Goal: Task Accomplishment & Management: Use online tool/utility

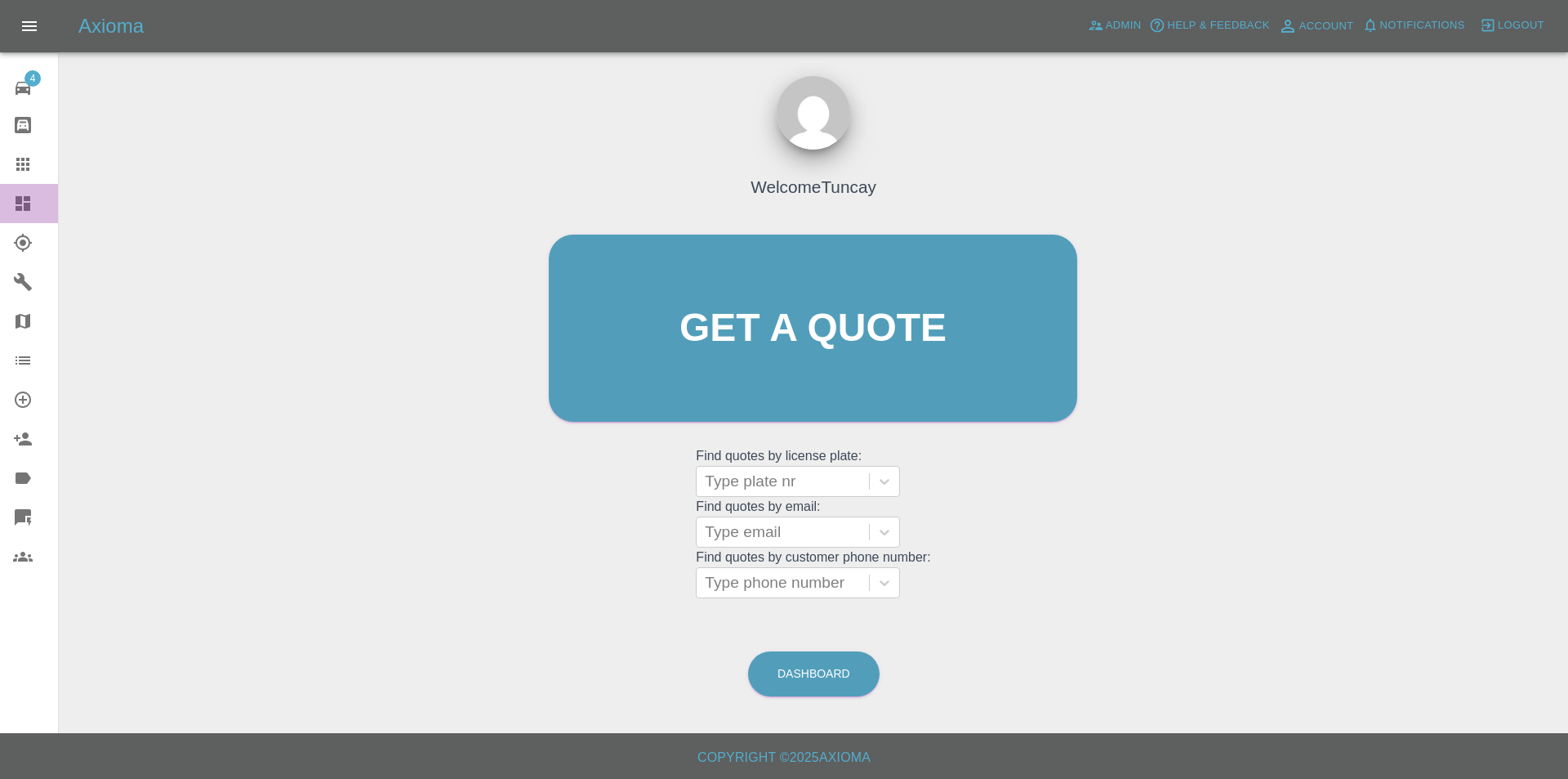
click at [12, 206] on link "Dashboard" at bounding box center [29, 203] width 58 height 39
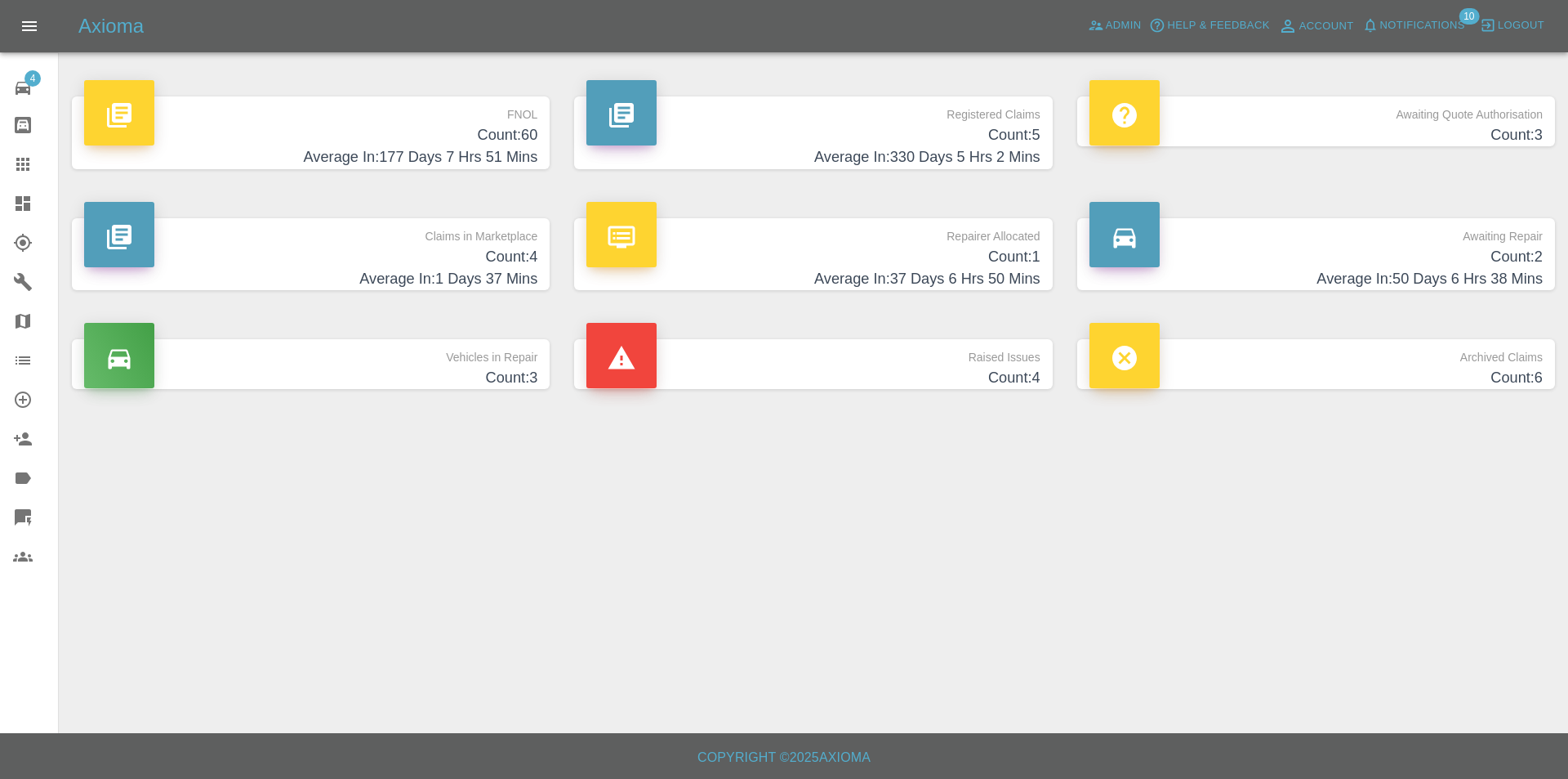
click at [19, 85] on icon at bounding box center [23, 88] width 19 height 19
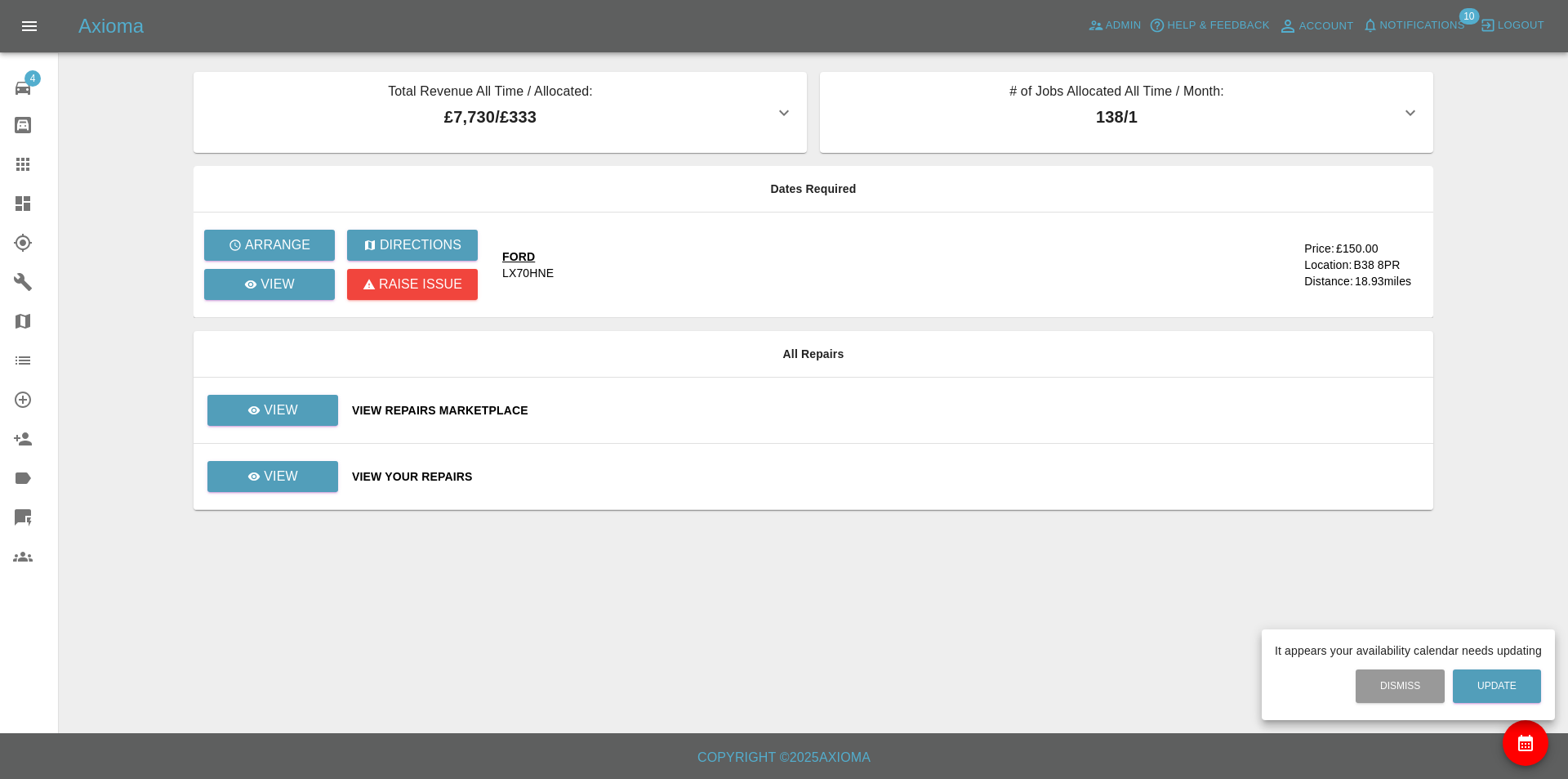
click at [1548, 748] on div at bounding box center [784, 389] width 1568 height 779
drag, startPoint x: 1515, startPoint y: 718, endPoint x: 1520, endPoint y: 729, distance: 12.1
click at [1519, 726] on body "Axioma Admin Help & Feedback Account Notifications 10 Logout 4 Repair home Body…" at bounding box center [784, 389] width 1568 height 779
click at [1520, 729] on button "availability" at bounding box center [1526, 742] width 46 height 46
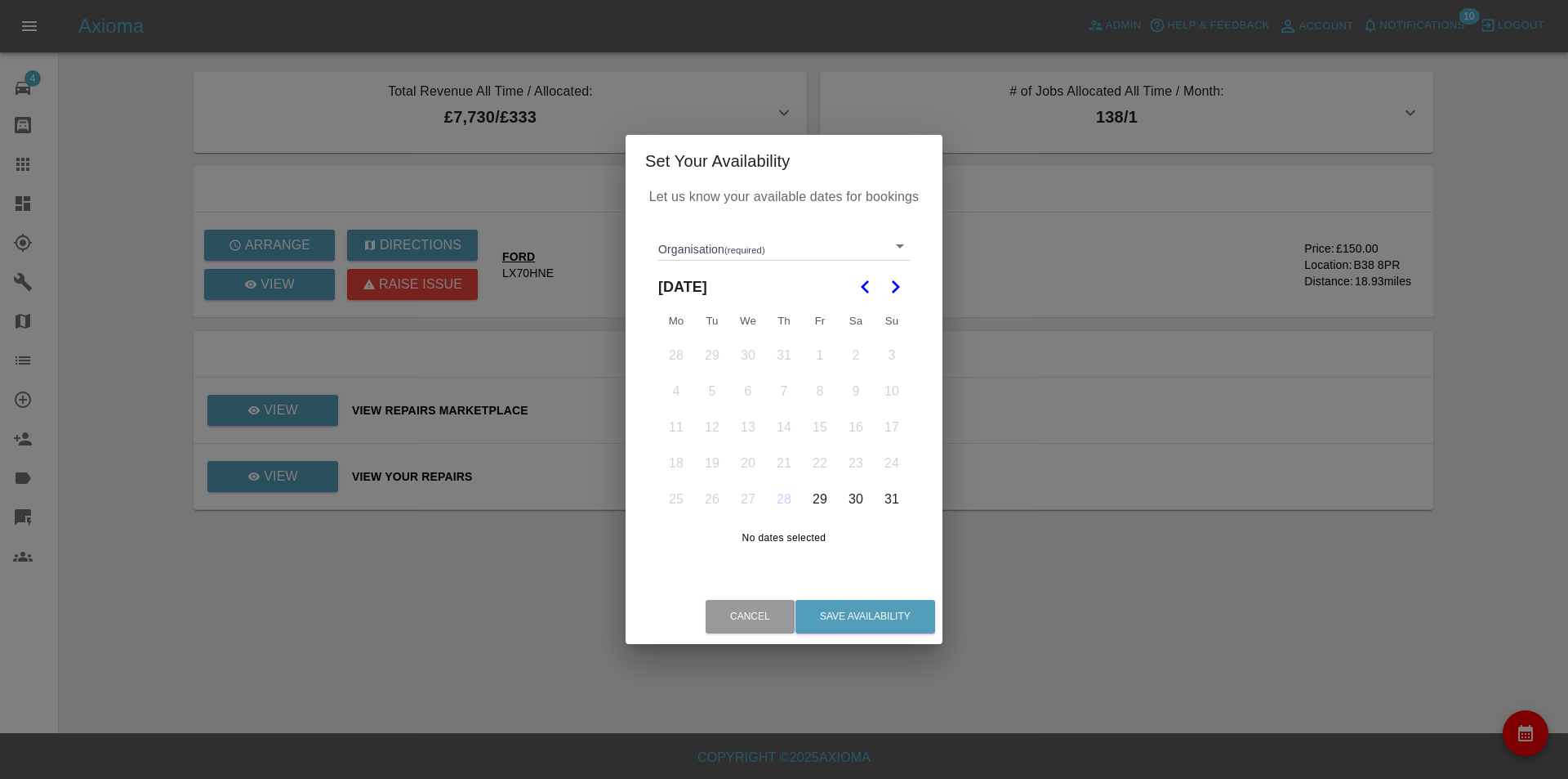
click at [889, 290] on icon "Go to the Next Month" at bounding box center [895, 286] width 19 height 19
click at [740, 353] on button "3" at bounding box center [748, 355] width 35 height 35
click at [766, 365] on td "4" at bounding box center [784, 354] width 36 height 36
click at [801, 254] on body "Axioma Admin Help & Feedback Account Notifications 10 Logout 4 Repair home Body…" at bounding box center [784, 389] width 1568 height 779
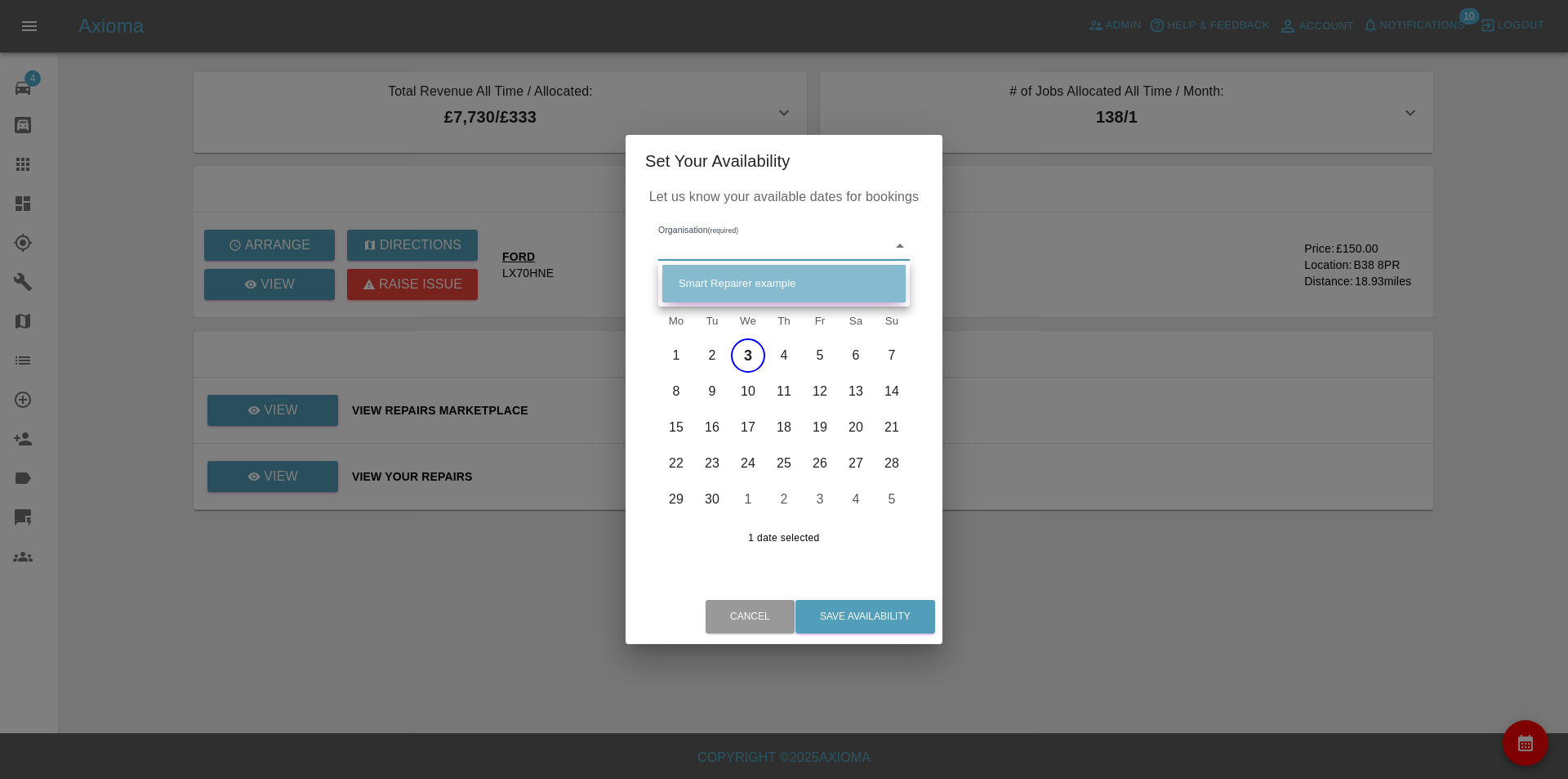
click at [784, 281] on li "Smart Repairer example" at bounding box center [784, 283] width 244 height 37
type input "5eff22b09a8ca500171e2d98"
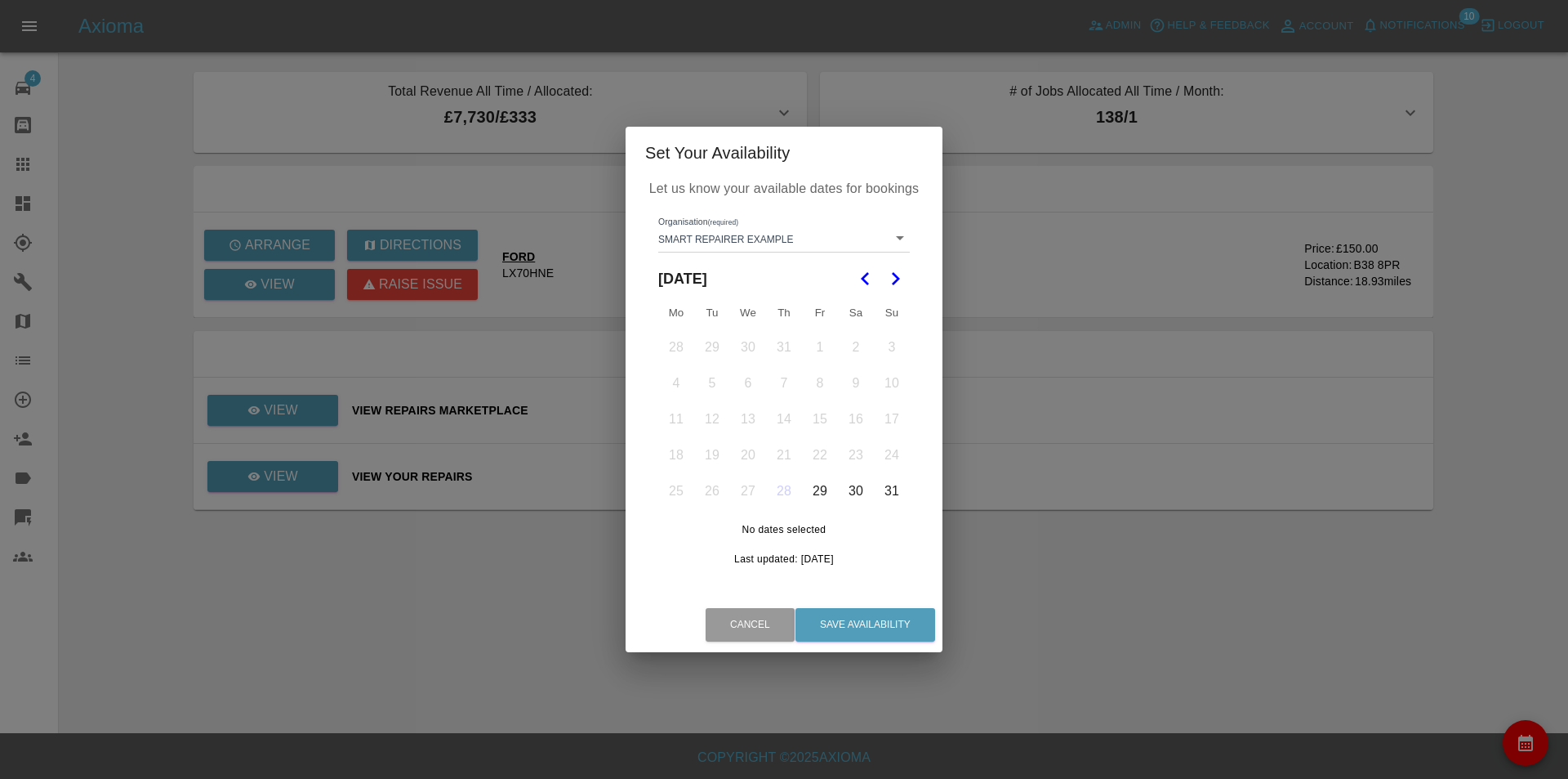
click at [867, 483] on button "30" at bounding box center [856, 491] width 35 height 35
click at [890, 489] on button "31" at bounding box center [892, 491] width 35 height 35
click at [898, 631] on button "Save Availability" at bounding box center [865, 624] width 139 height 34
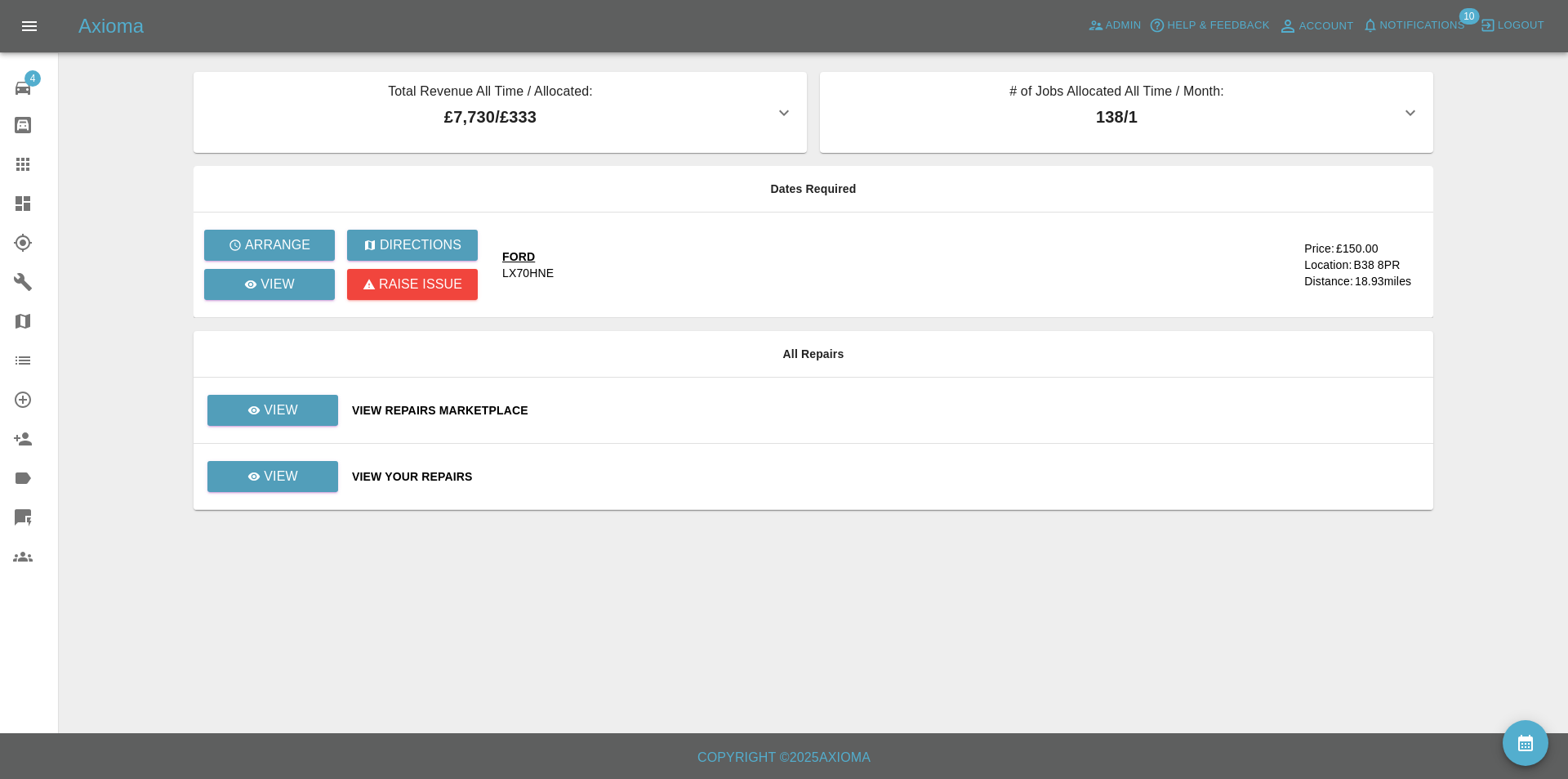
click at [0, 213] on link "Dashboard" at bounding box center [29, 203] width 58 height 39
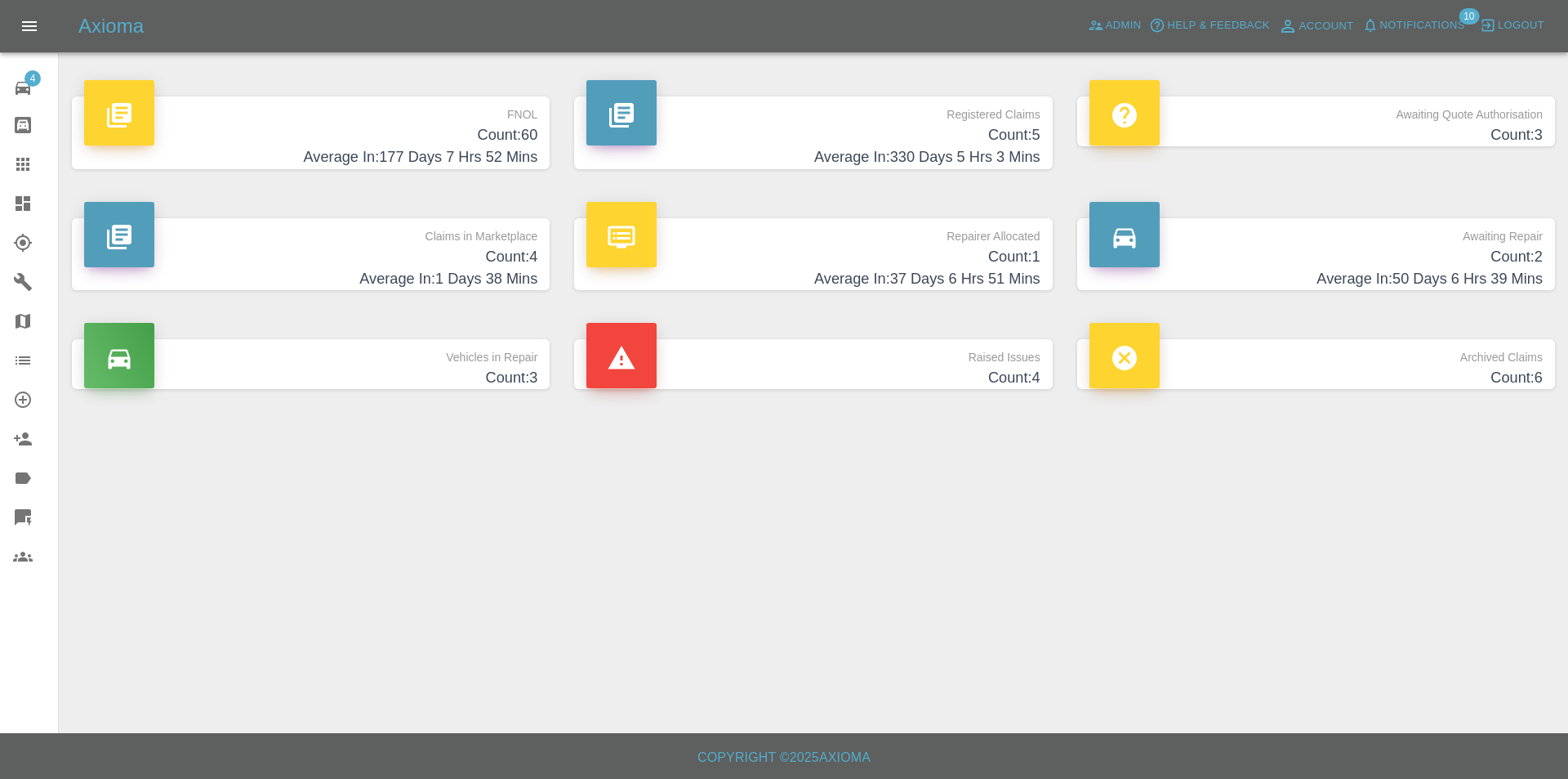
click at [1300, 134] on h4 "Count: 3" at bounding box center [1316, 134] width 453 height 22
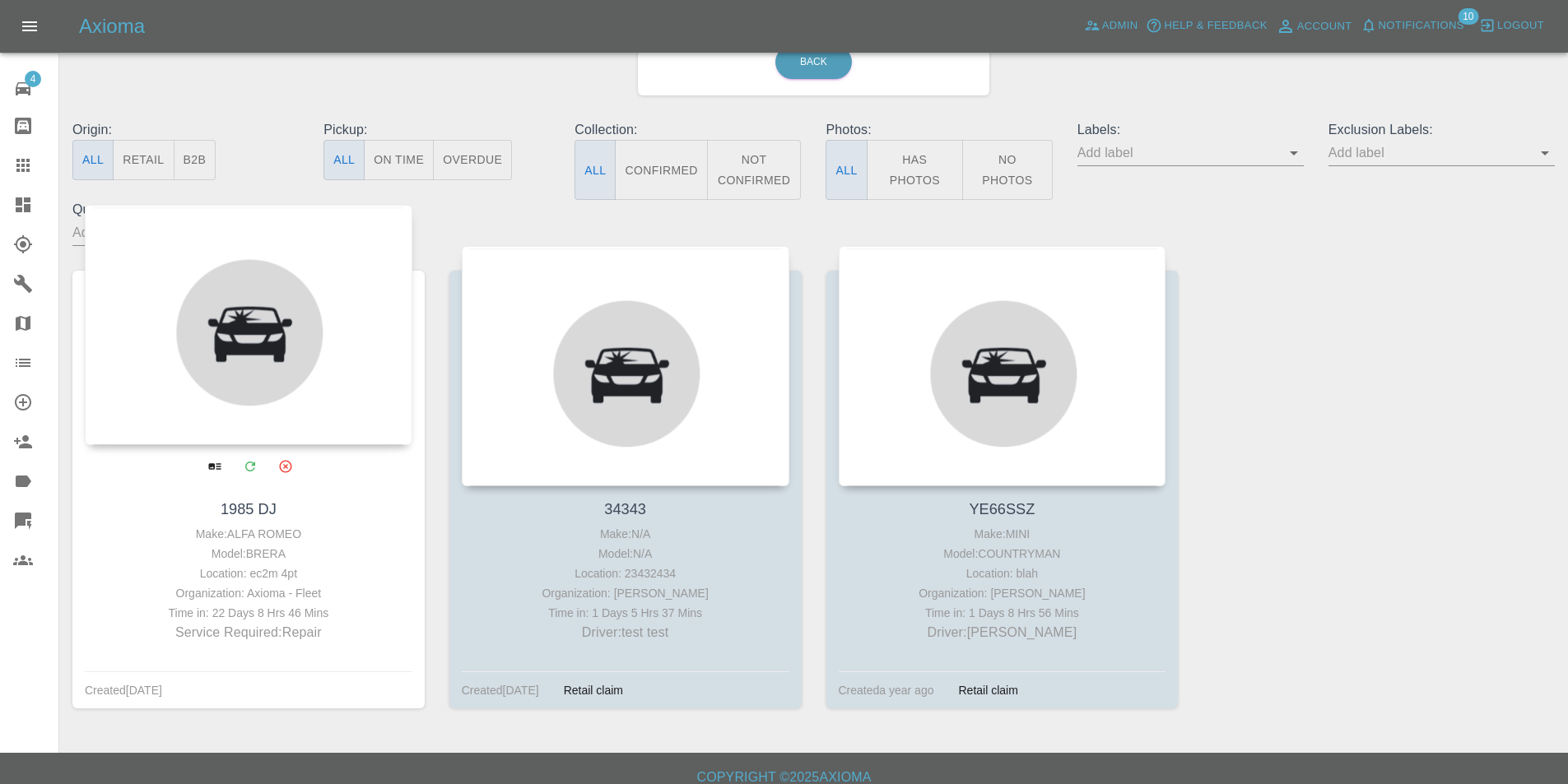
scroll to position [142, 0]
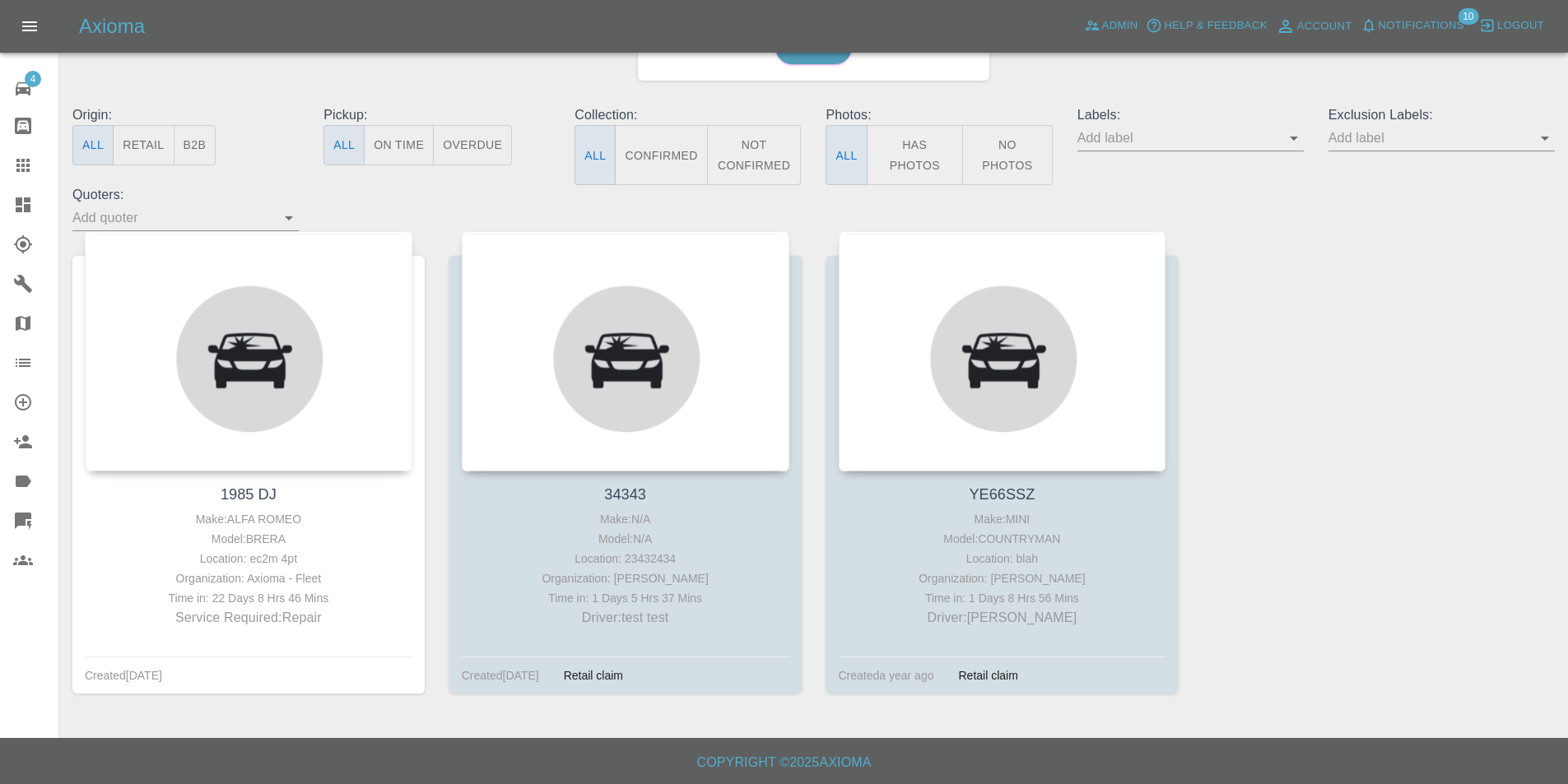
click at [14, 197] on icon at bounding box center [23, 205] width 19 height 19
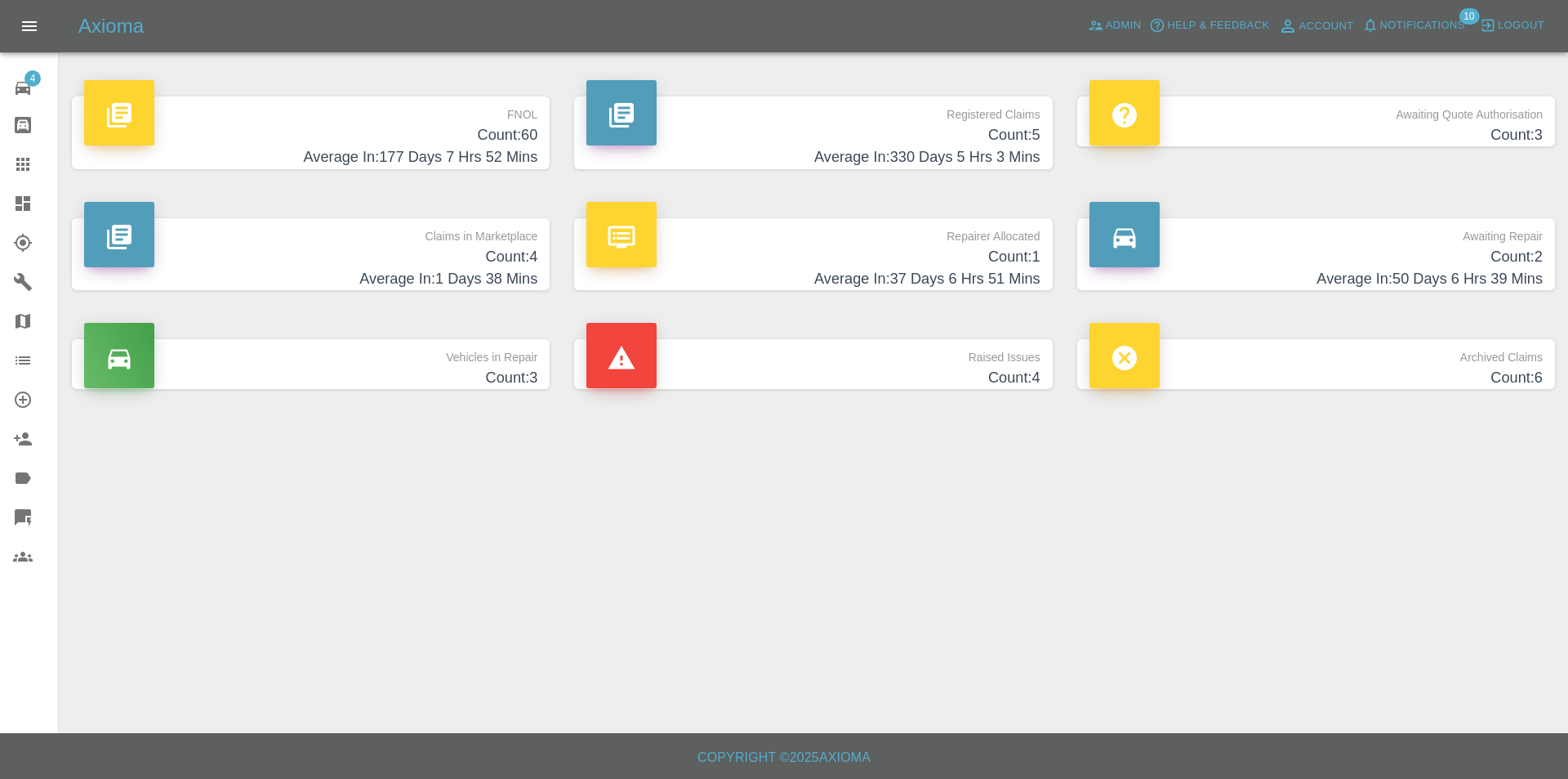
click at [286, 155] on h4 "Average In: 177 Days 7 Hrs 52 Mins" at bounding box center [311, 157] width 453 height 22
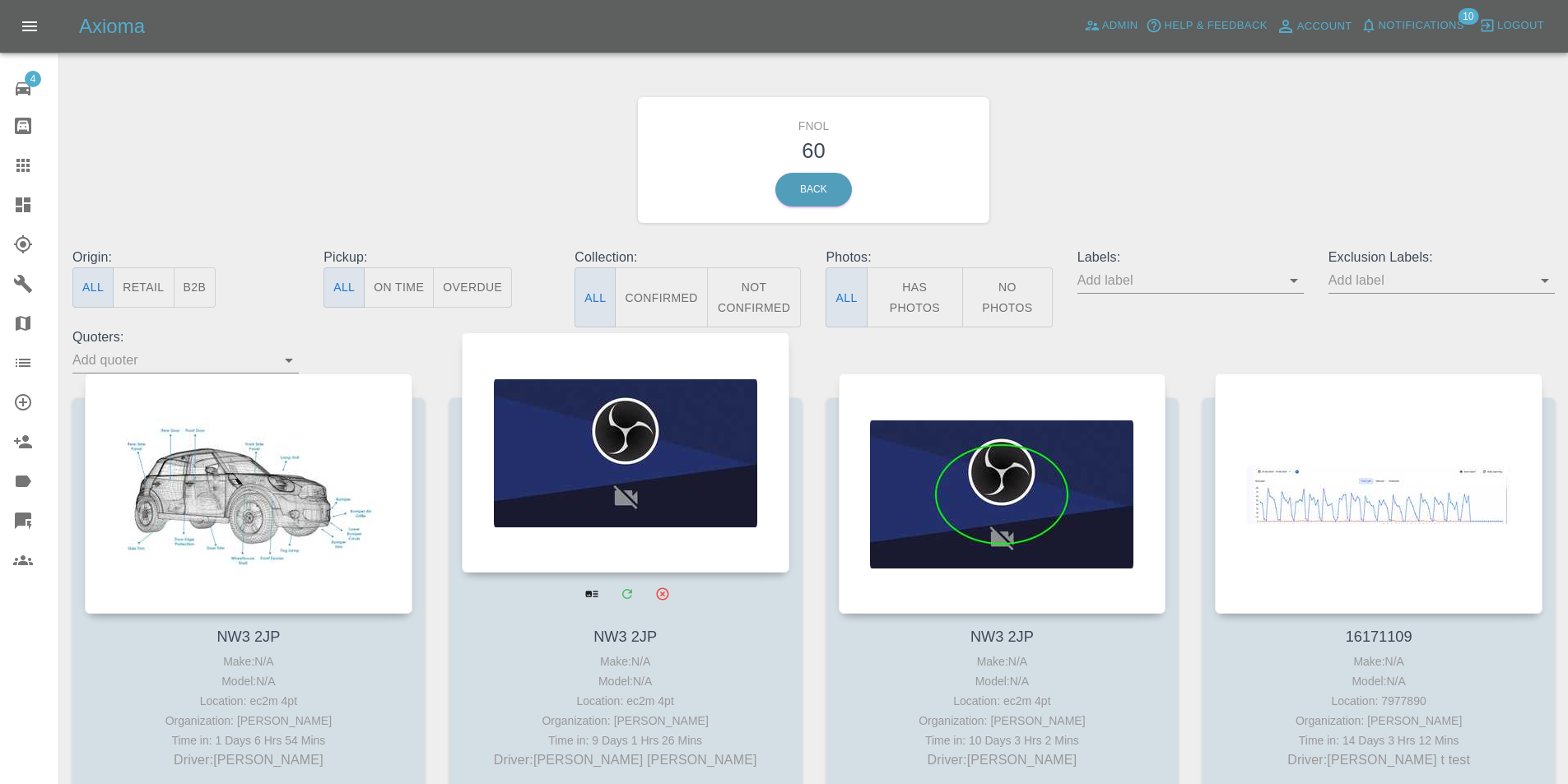
click at [593, 423] on div at bounding box center [625, 452] width 328 height 240
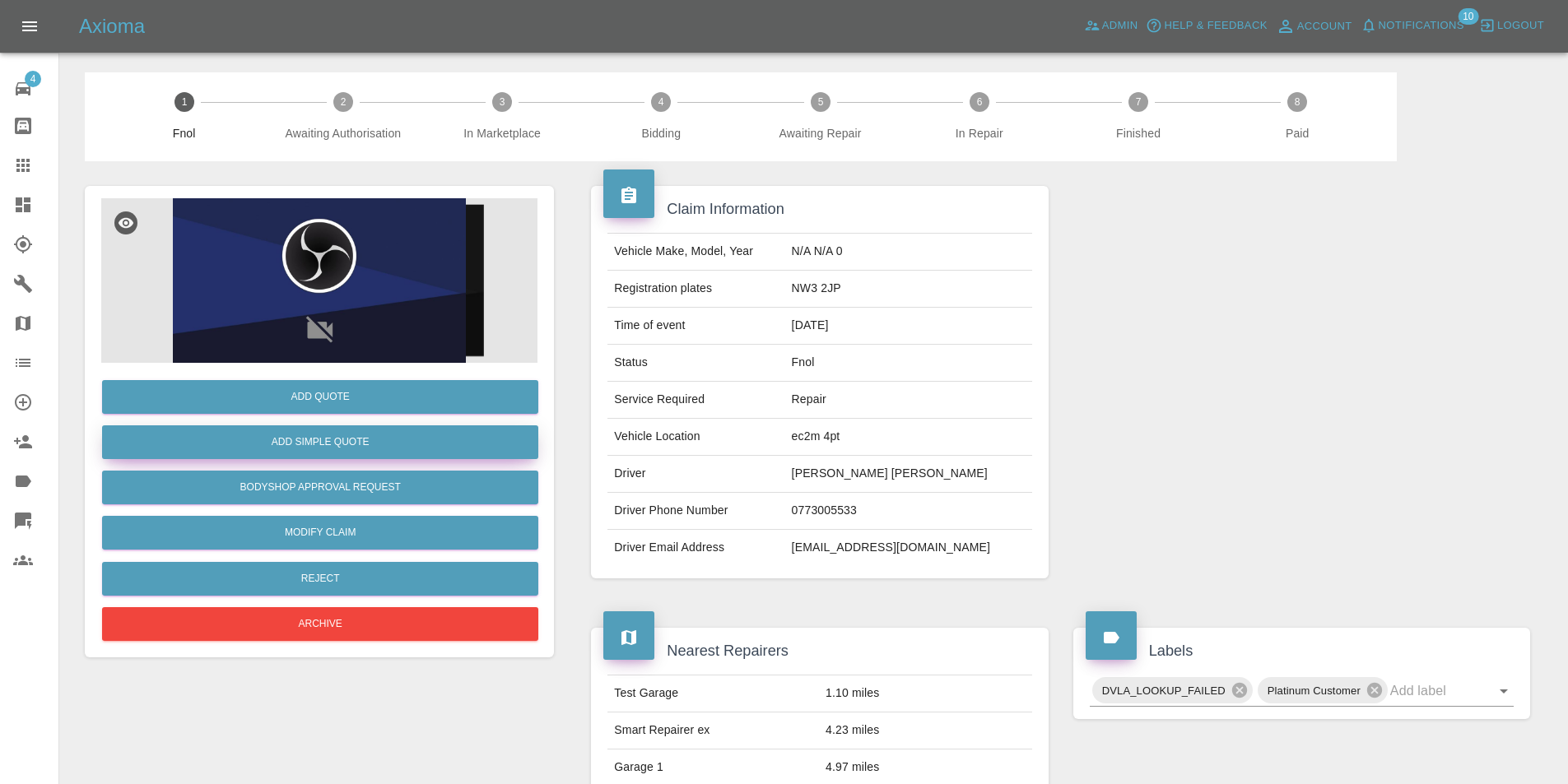
click at [354, 439] on button "Add Simple Quote" at bounding box center [319, 442] width 436 height 34
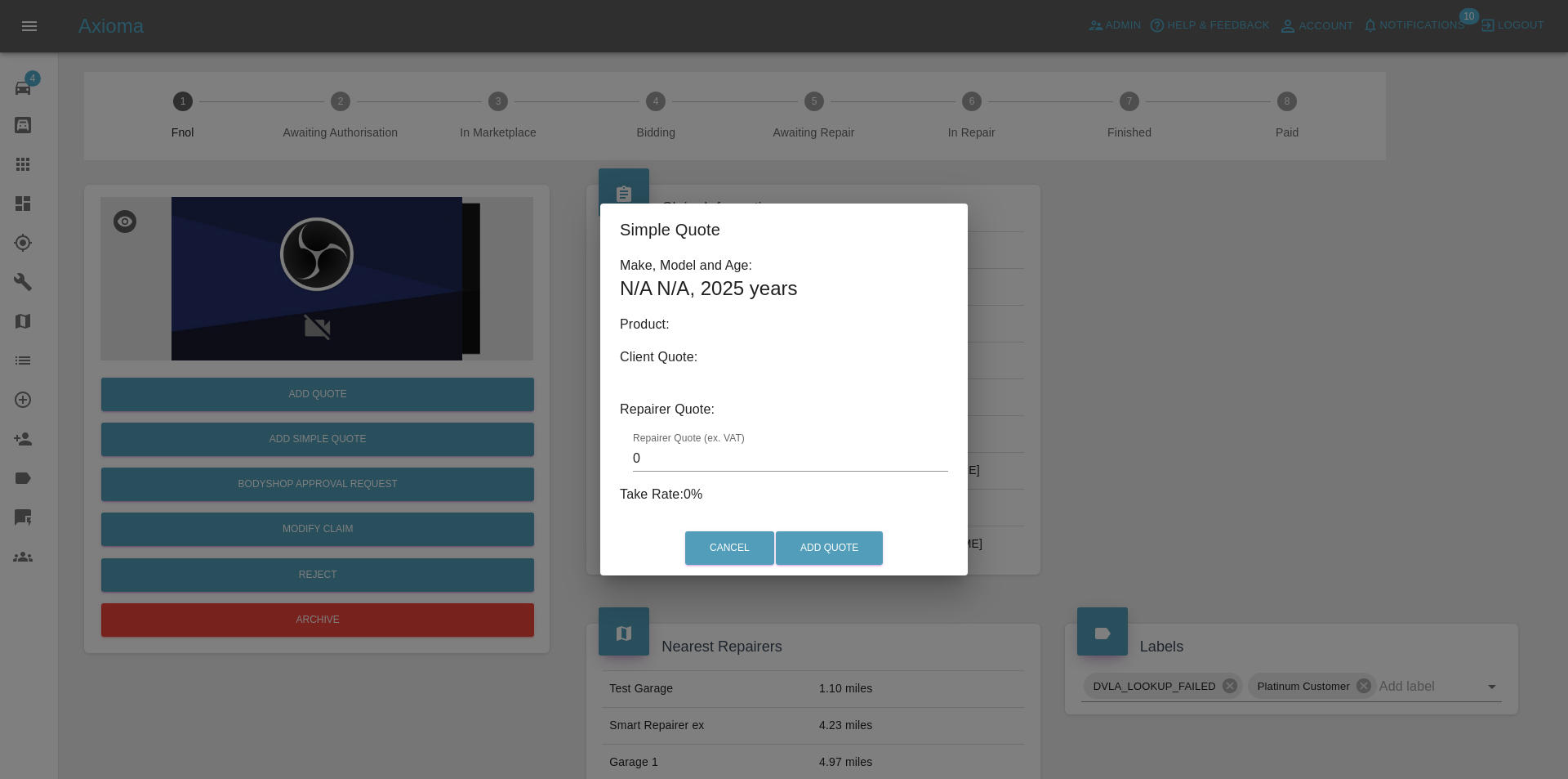
type input "150"
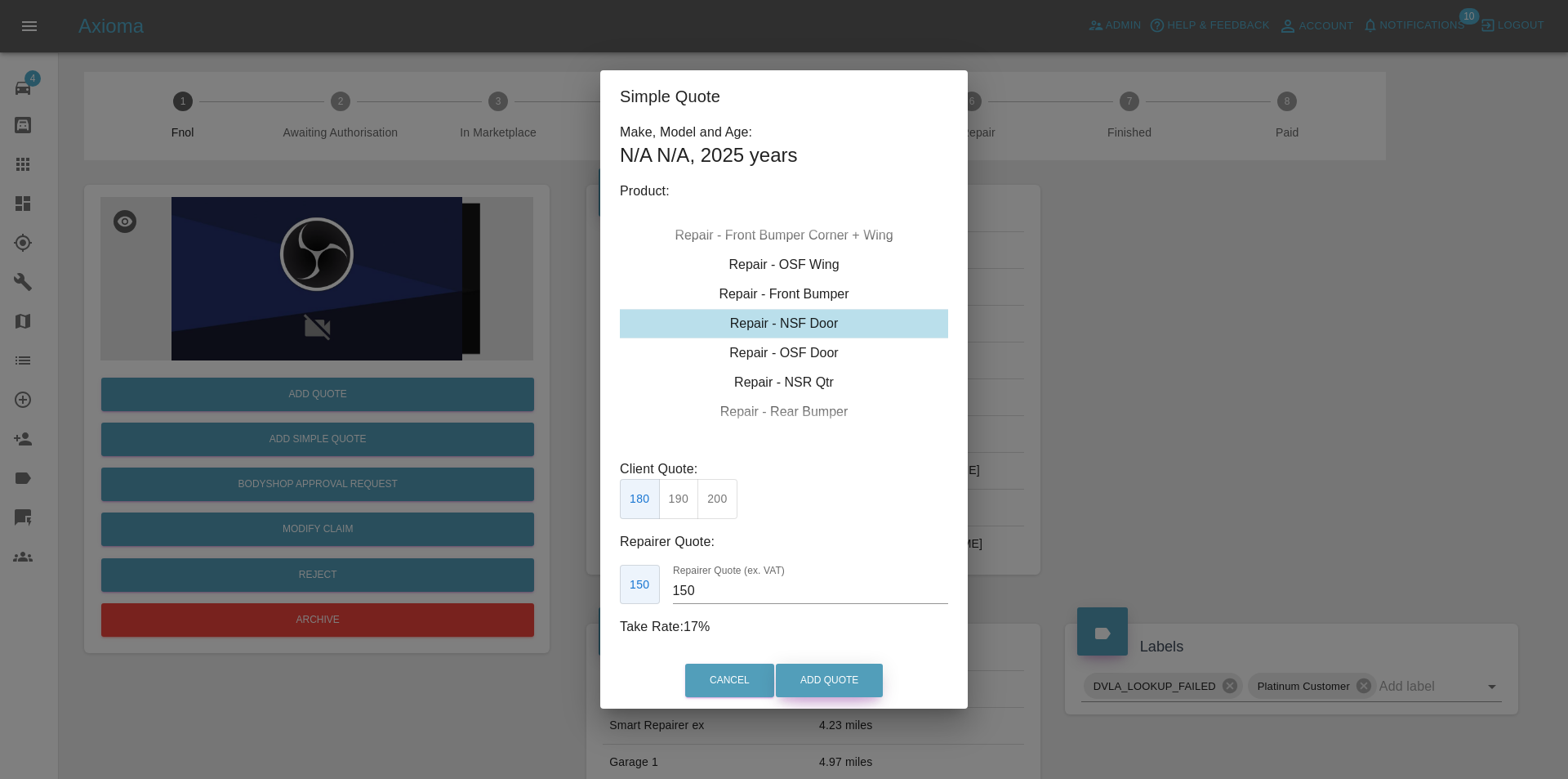
click at [802, 675] on button "Add Quote" at bounding box center [829, 680] width 107 height 34
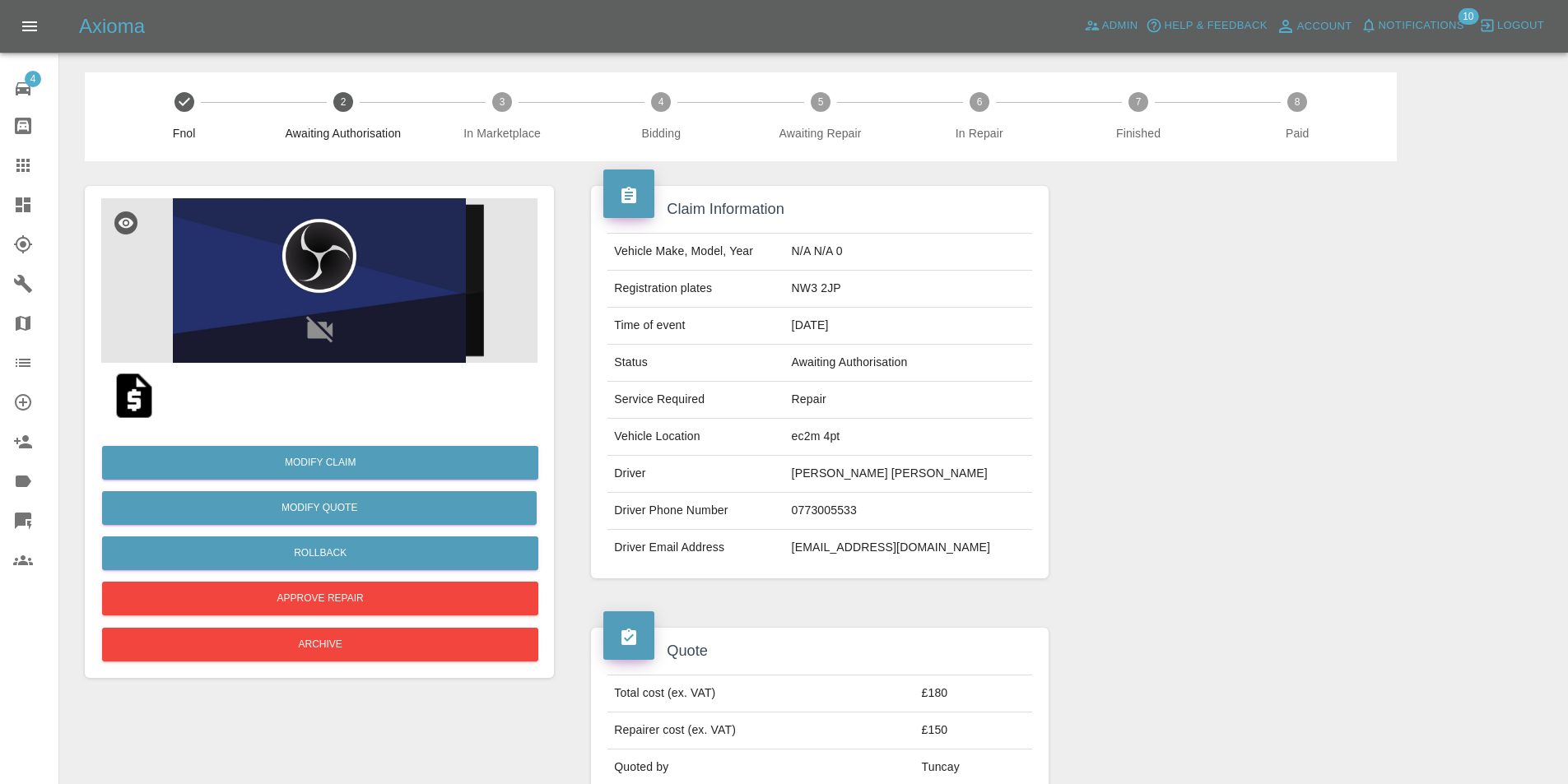
click at [632, 378] on td "Status" at bounding box center [695, 363] width 177 height 37
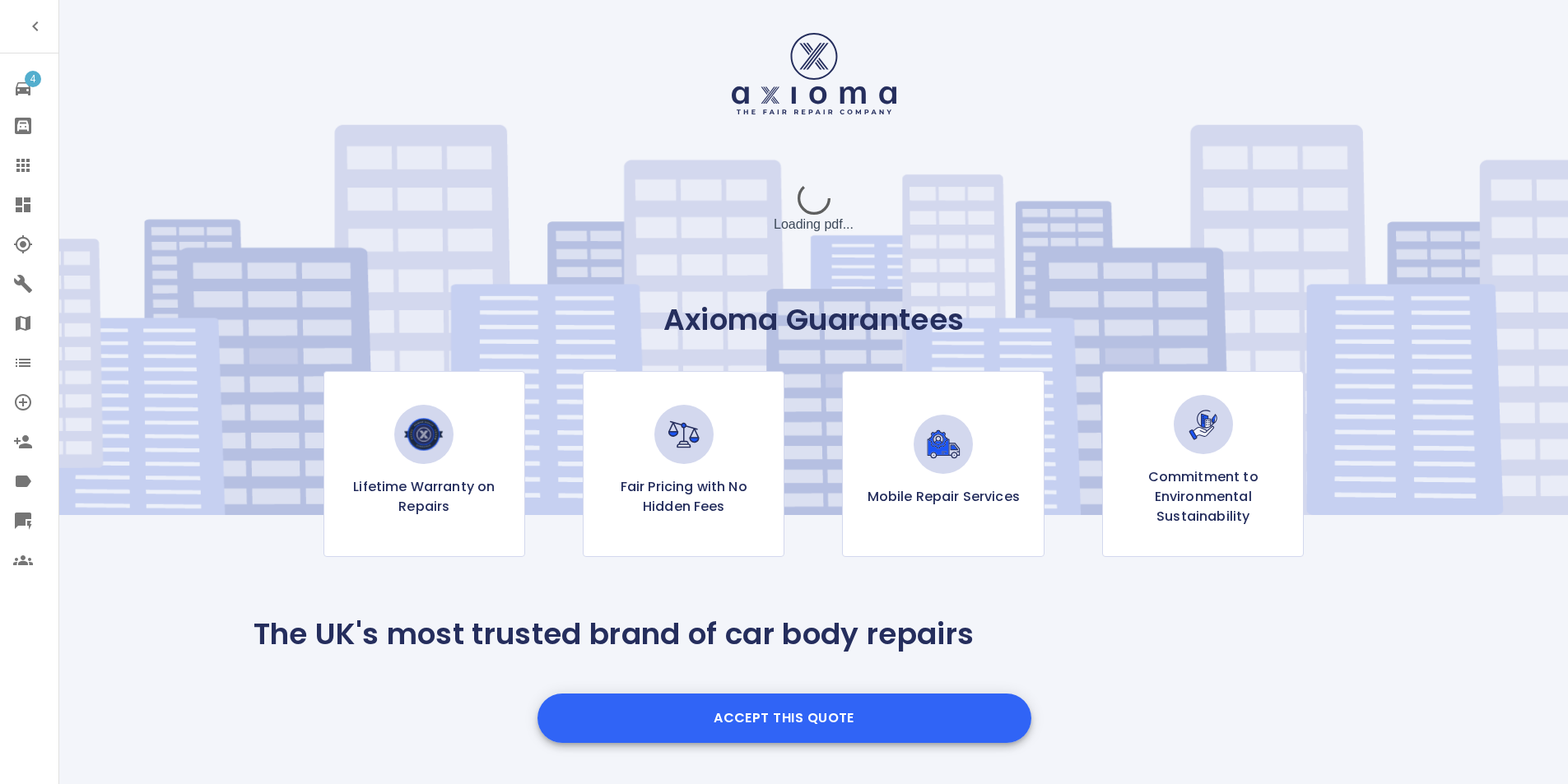
click at [780, 711] on button "Accept this Quote" at bounding box center [784, 717] width 493 height 49
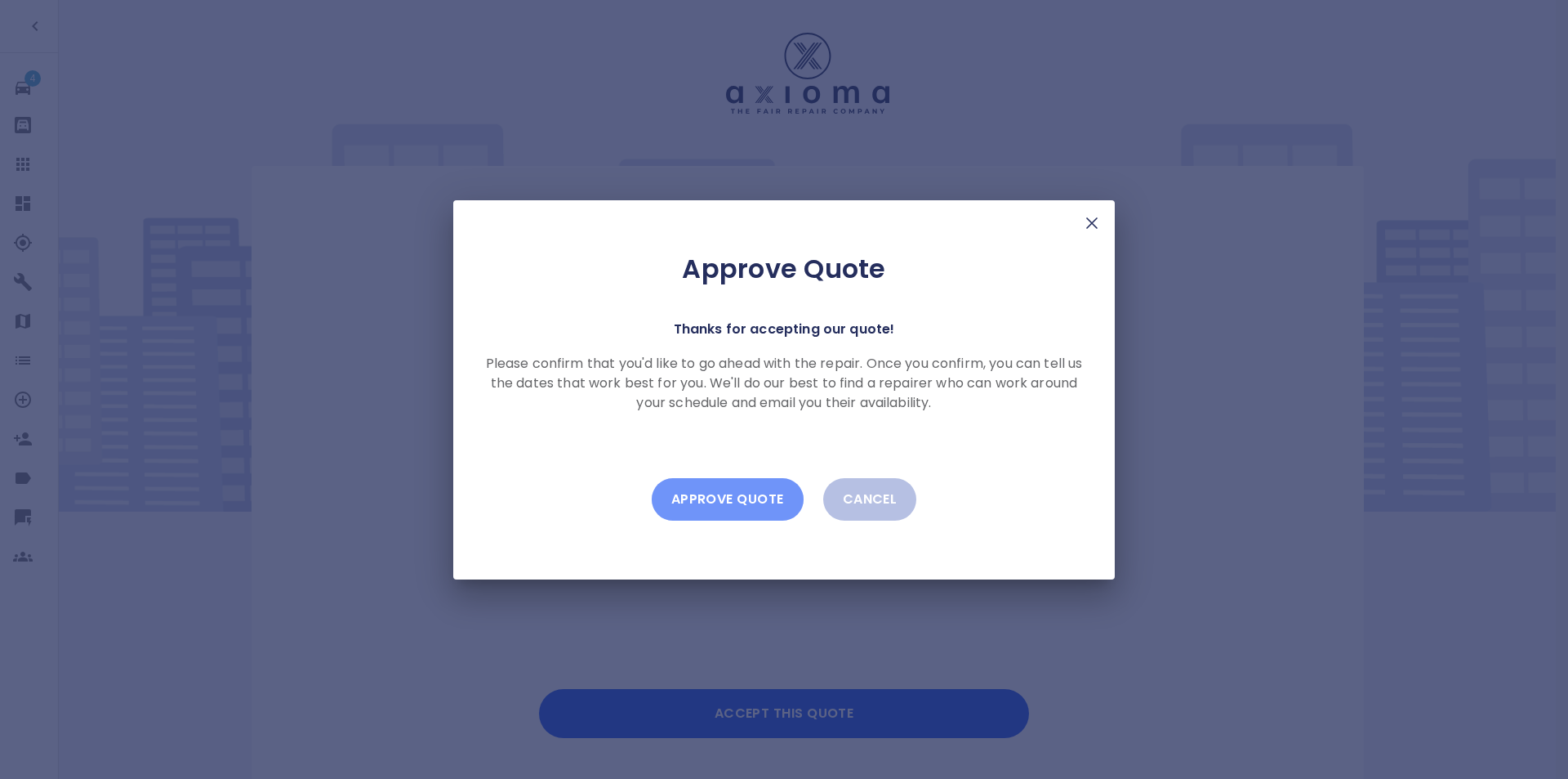
click at [749, 484] on button "Approve Quote" at bounding box center [728, 499] width 152 height 42
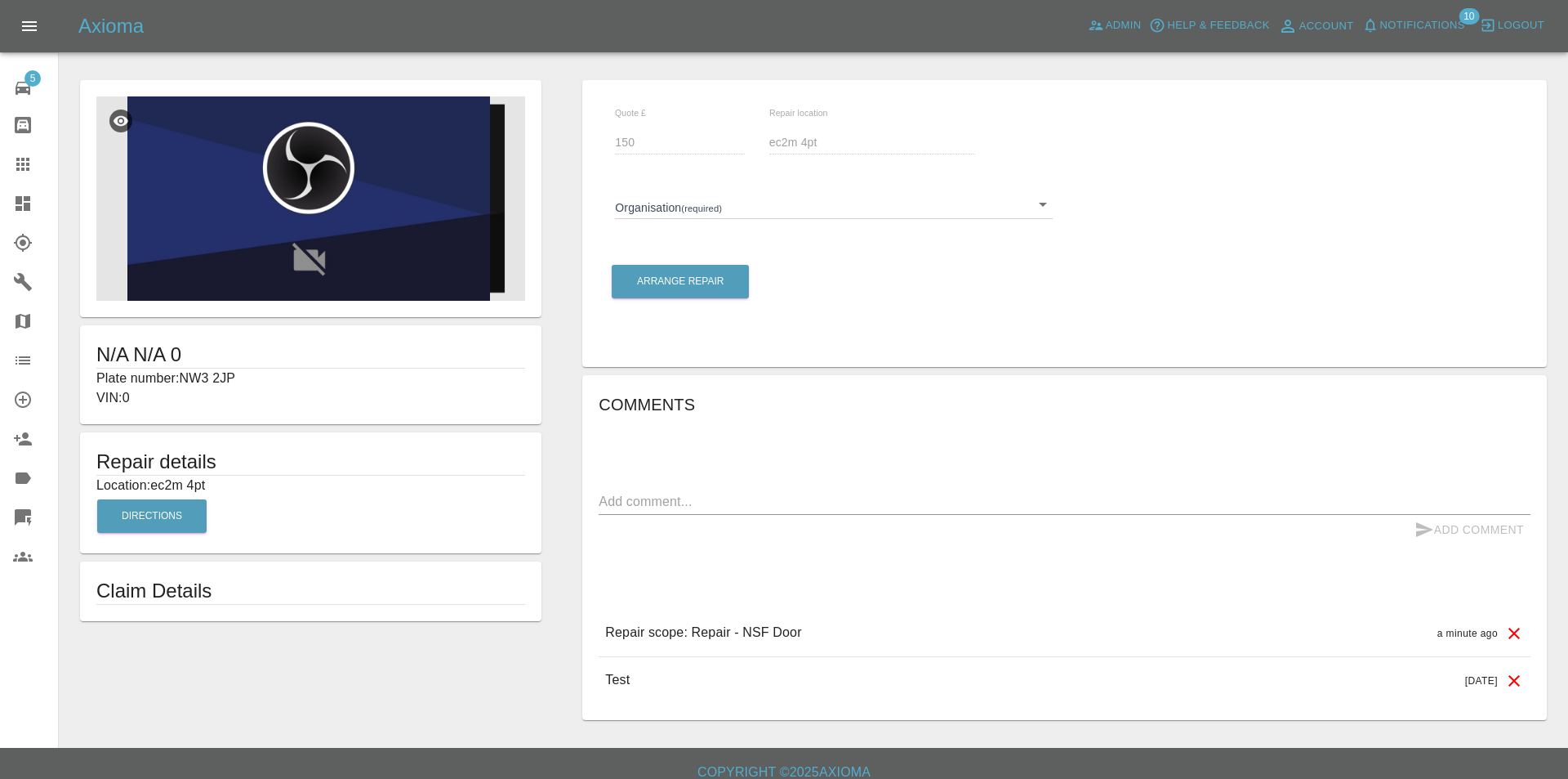
click at [664, 215] on body "Axioma Admin Help & Feedback Account Notifications 10 Logout 5 Repair home Body…" at bounding box center [784, 397] width 1568 height 793
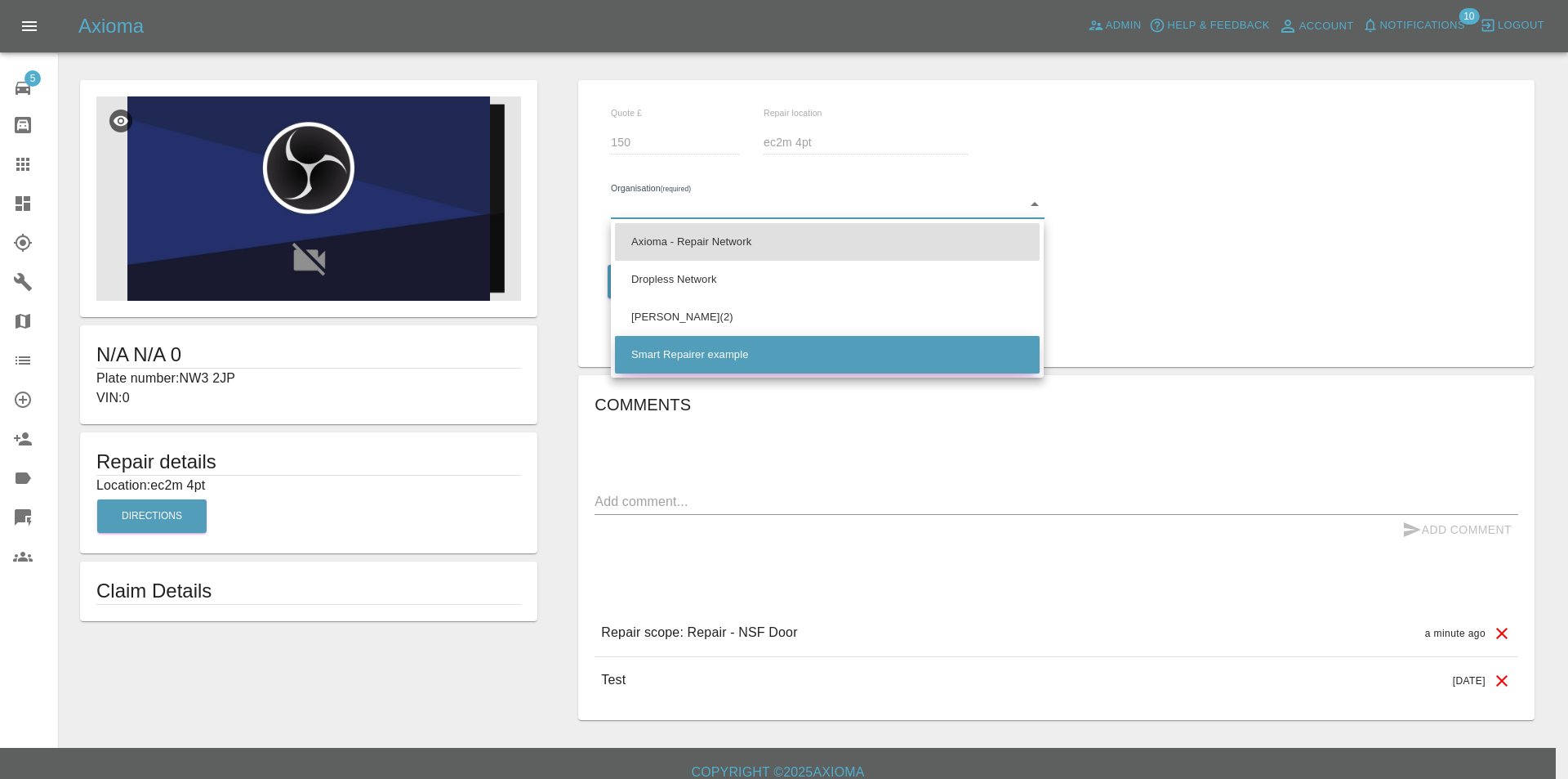
click at [692, 354] on li "Smart Repairer example" at bounding box center [828, 354] width 424 height 37
type input "5eff22b09a8ca500171e2d98"
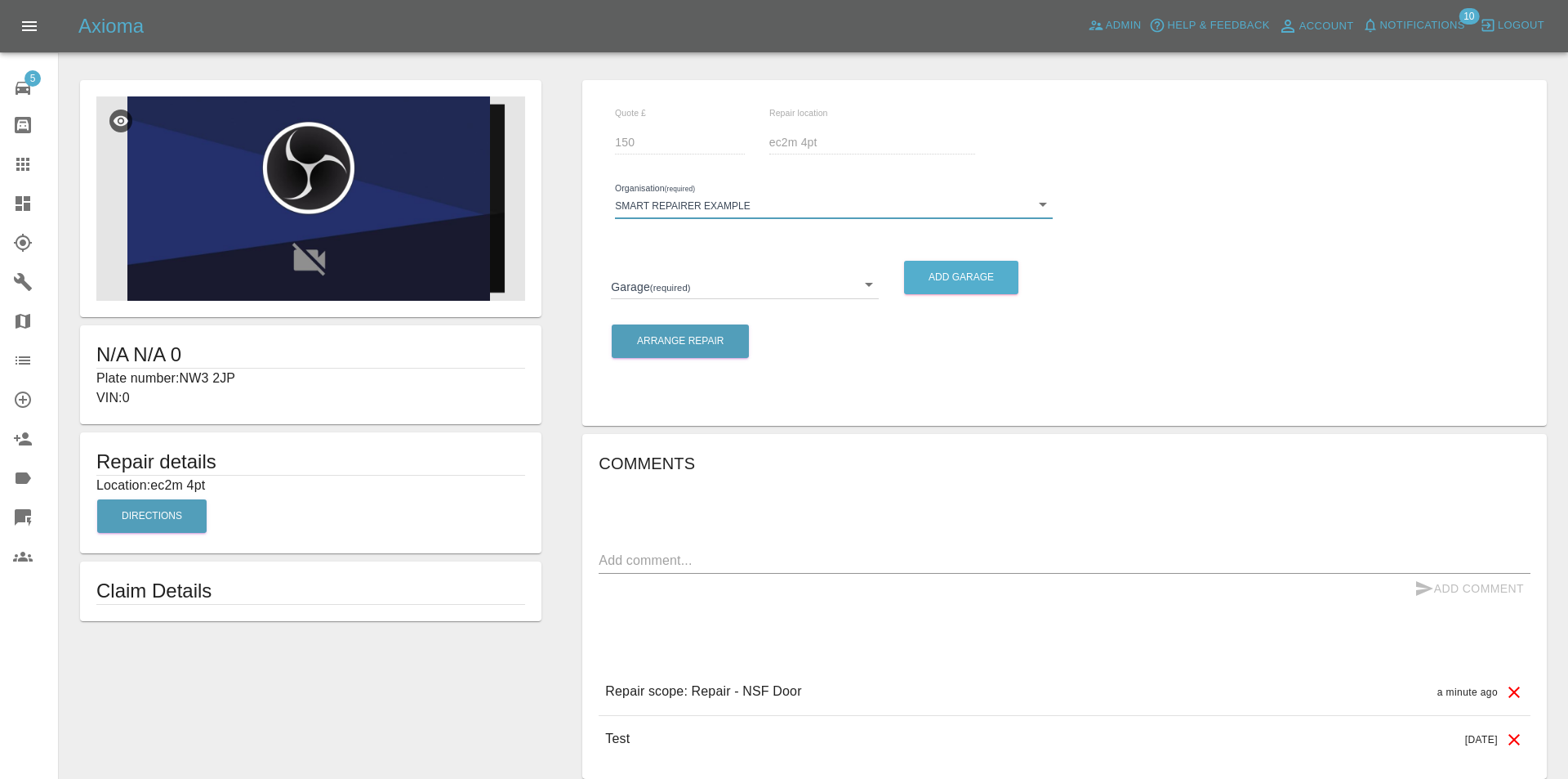
click at [738, 272] on body "Axioma Admin Help & Feedback Account Notifications 10 Logout 5 Repair home Body…" at bounding box center [784, 426] width 1568 height 852
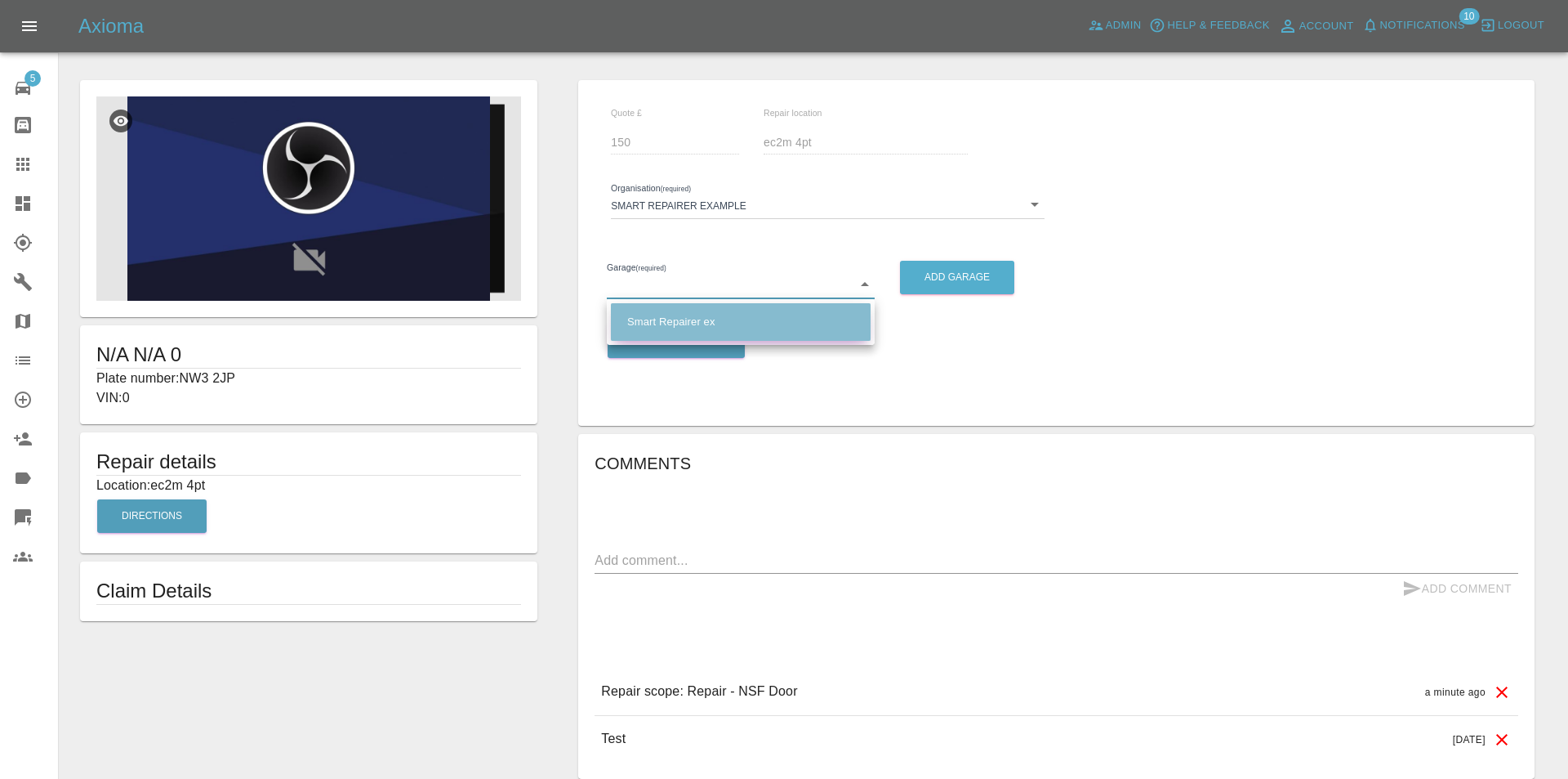
click at [716, 326] on li "Smart Repairer ex" at bounding box center [740, 322] width 260 height 37
type input "5eff22b19a8ca500171e2d9b"
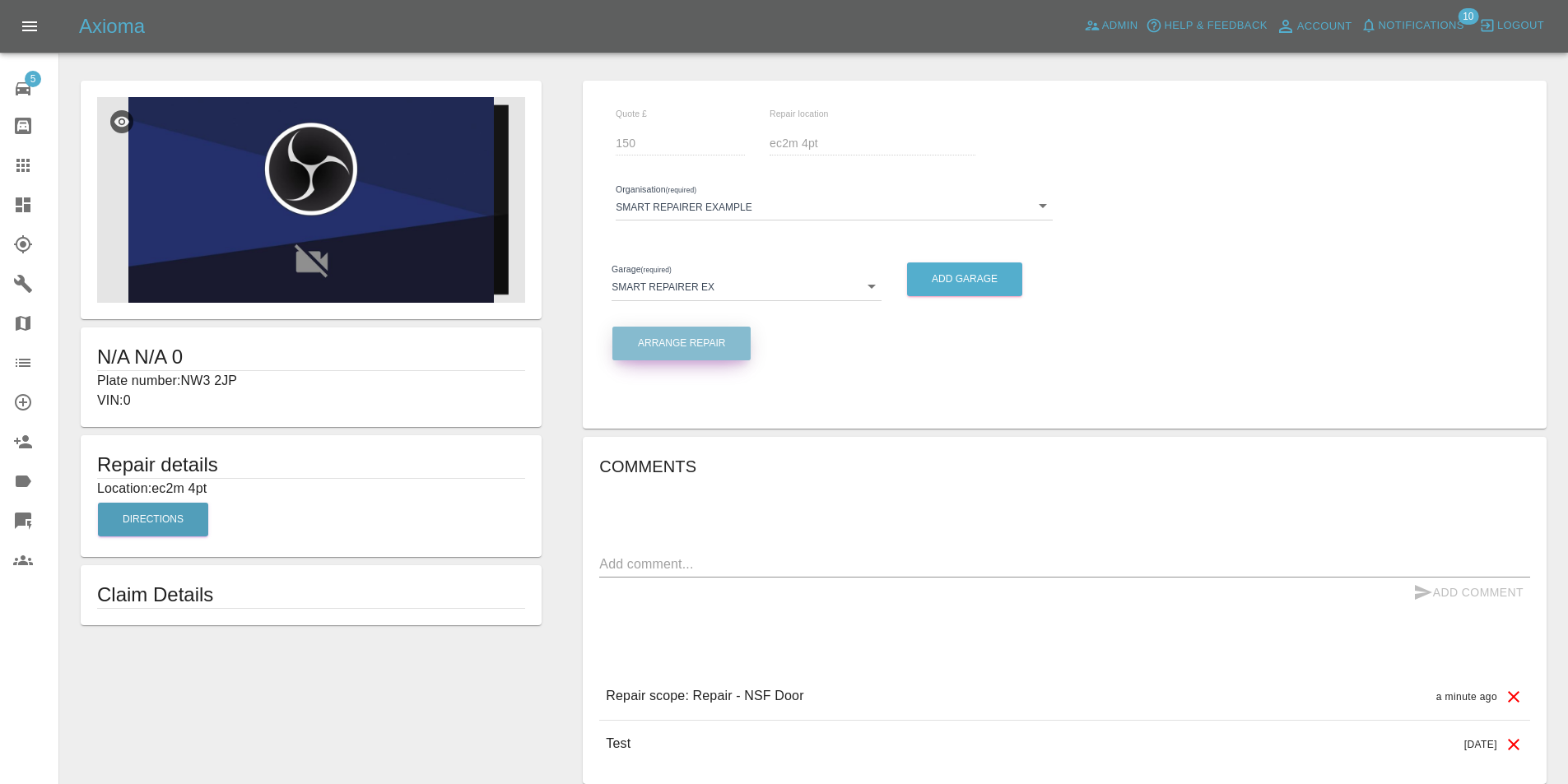
click at [709, 350] on button "Arrange Repair" at bounding box center [681, 343] width 138 height 34
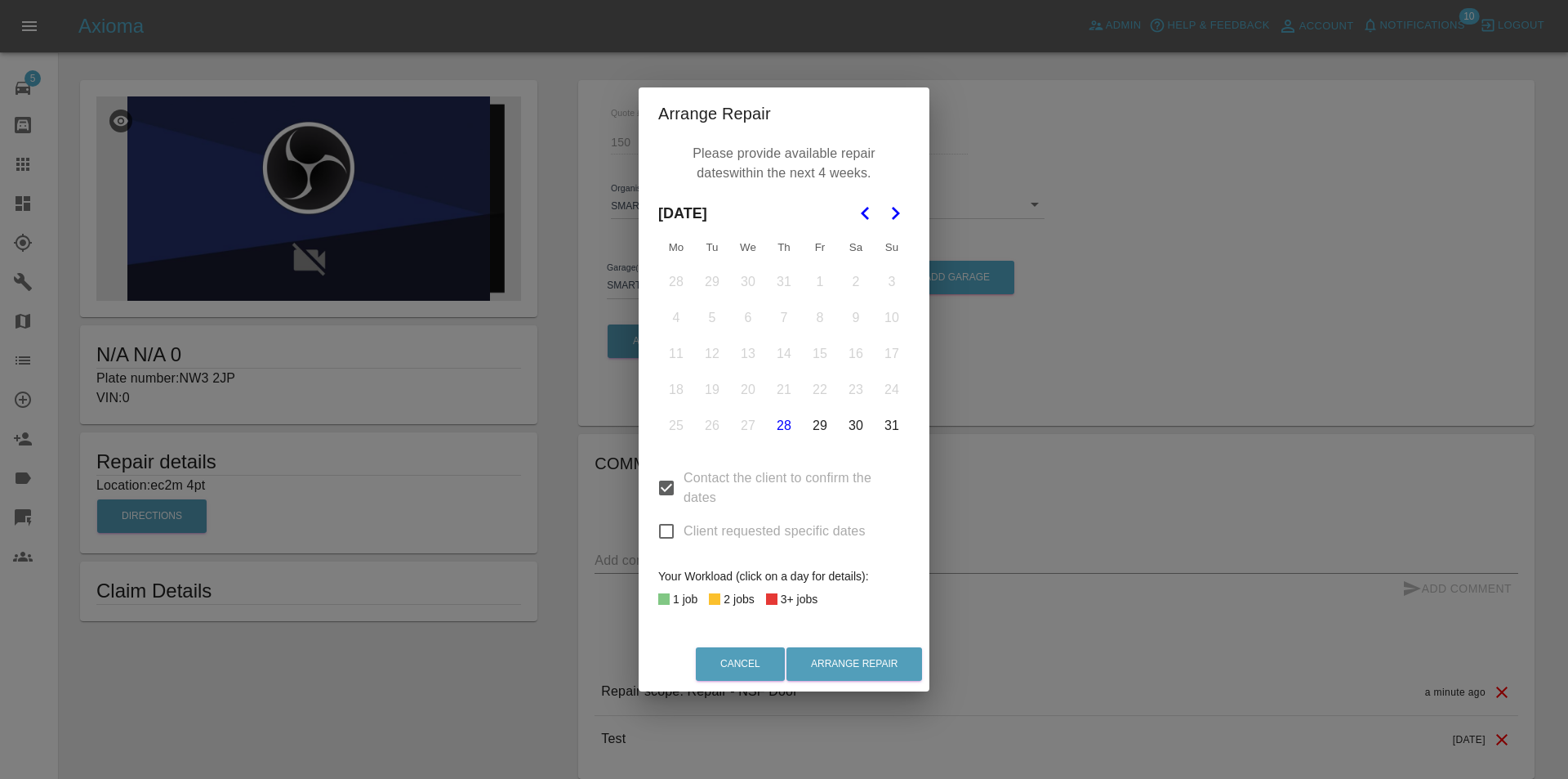
click at [817, 425] on button "29" at bounding box center [820, 426] width 35 height 35
click at [858, 424] on button "30" at bounding box center [856, 426] width 35 height 35
click at [883, 425] on button "31" at bounding box center [892, 426] width 35 height 35
click at [836, 664] on button "Arrange Repair" at bounding box center [854, 664] width 135 height 34
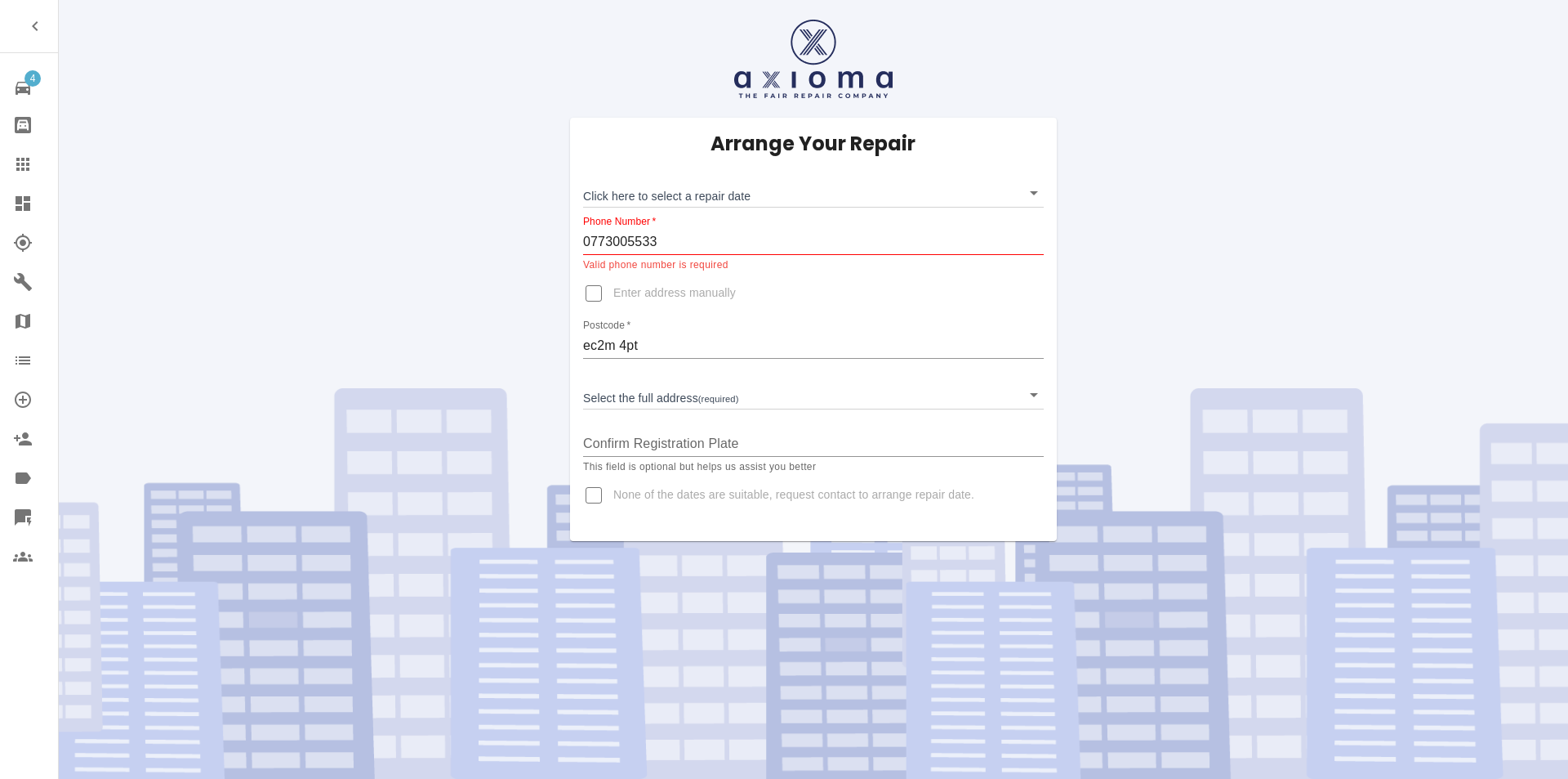
click at [724, 232] on input "0773005533" at bounding box center [813, 241] width 461 height 26
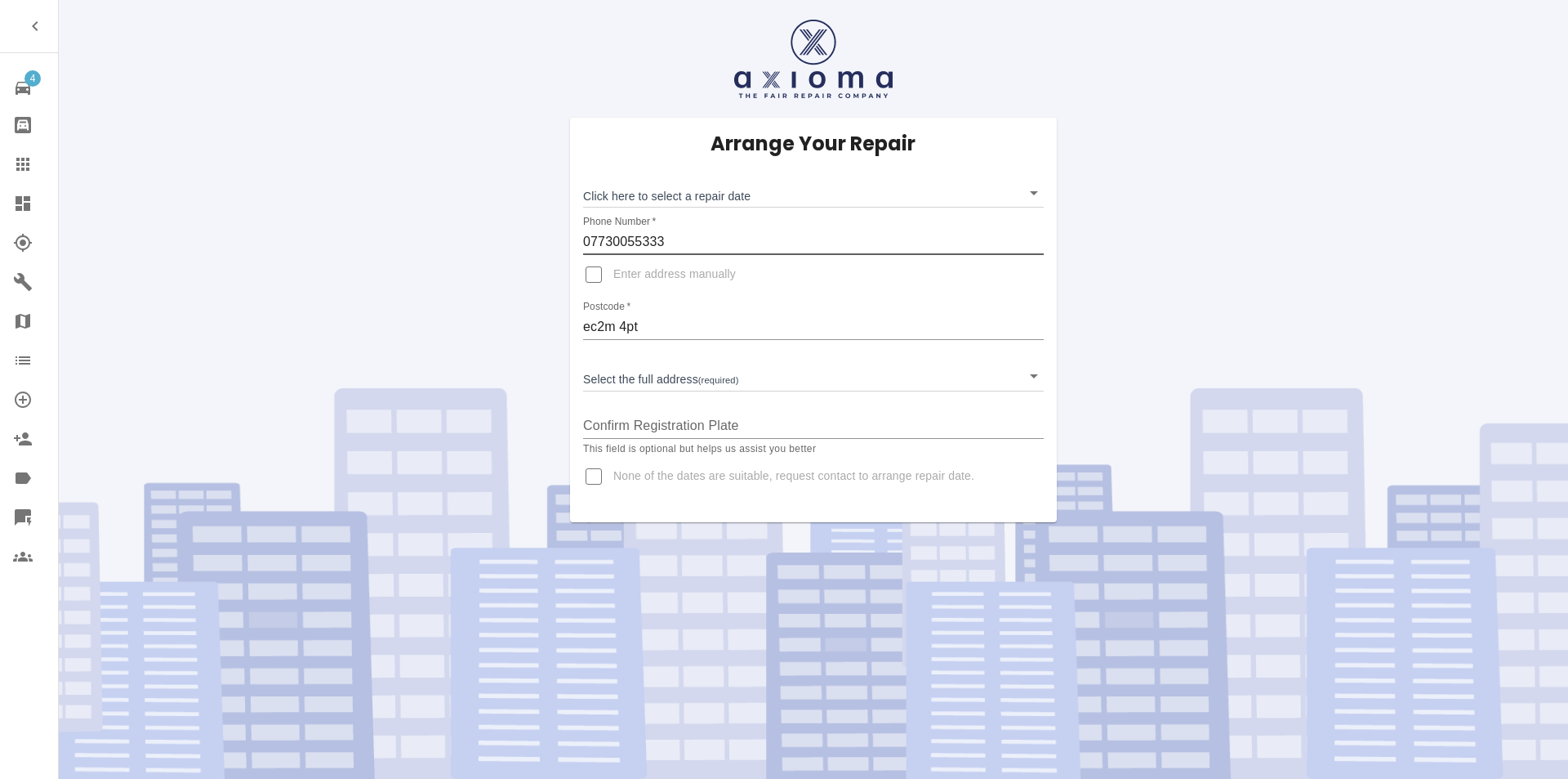
type input "07730055333"
click at [711, 197] on body "4 Repair home Bodyshop home Claims Dashboard Explorer Garages Map Organization …" at bounding box center [784, 389] width 1568 height 779
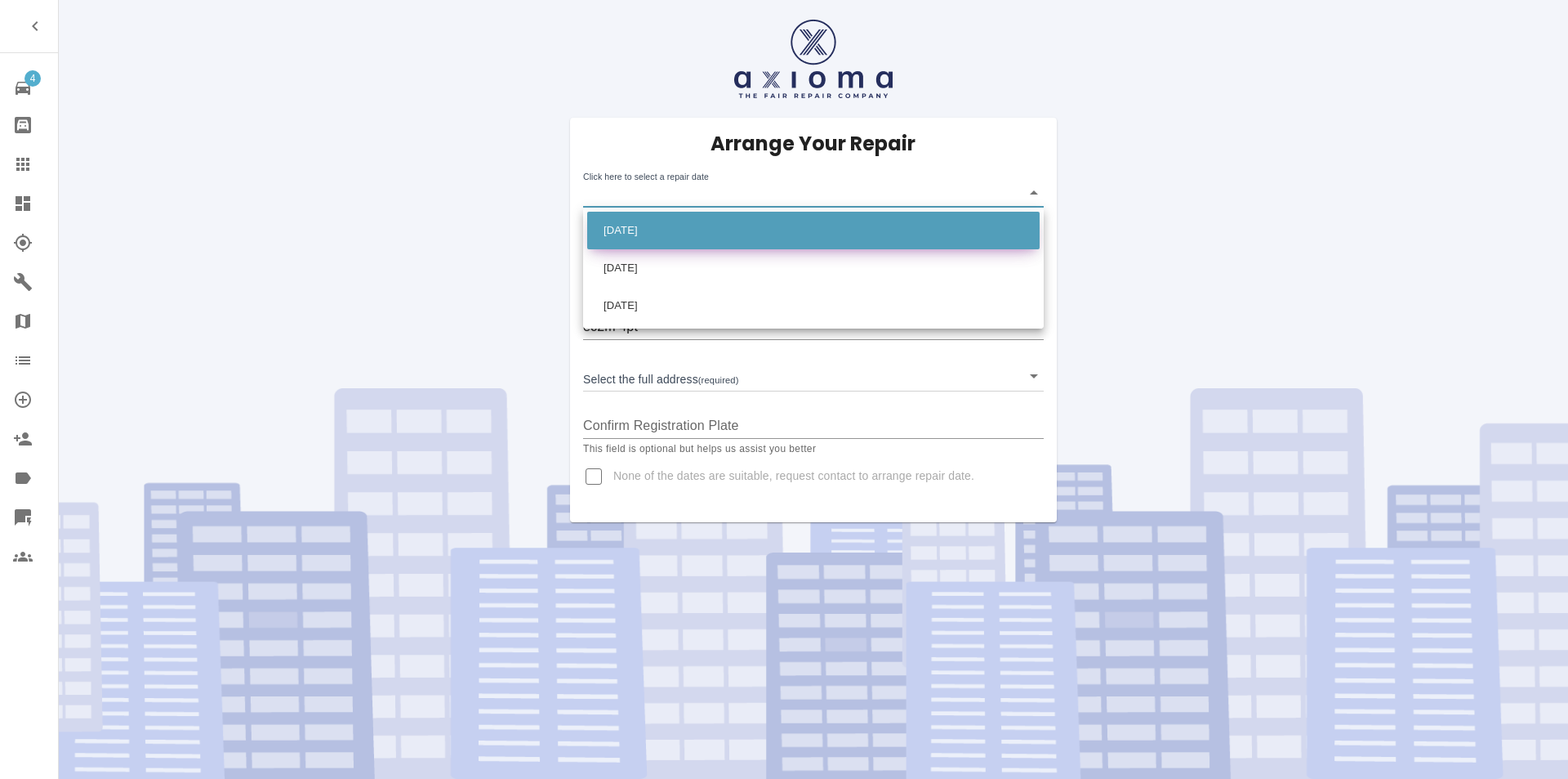
click at [691, 246] on li "Fri Aug 29 2025" at bounding box center [813, 230] width 452 height 37
type input "2025-08-29T00:00:00.000Z"
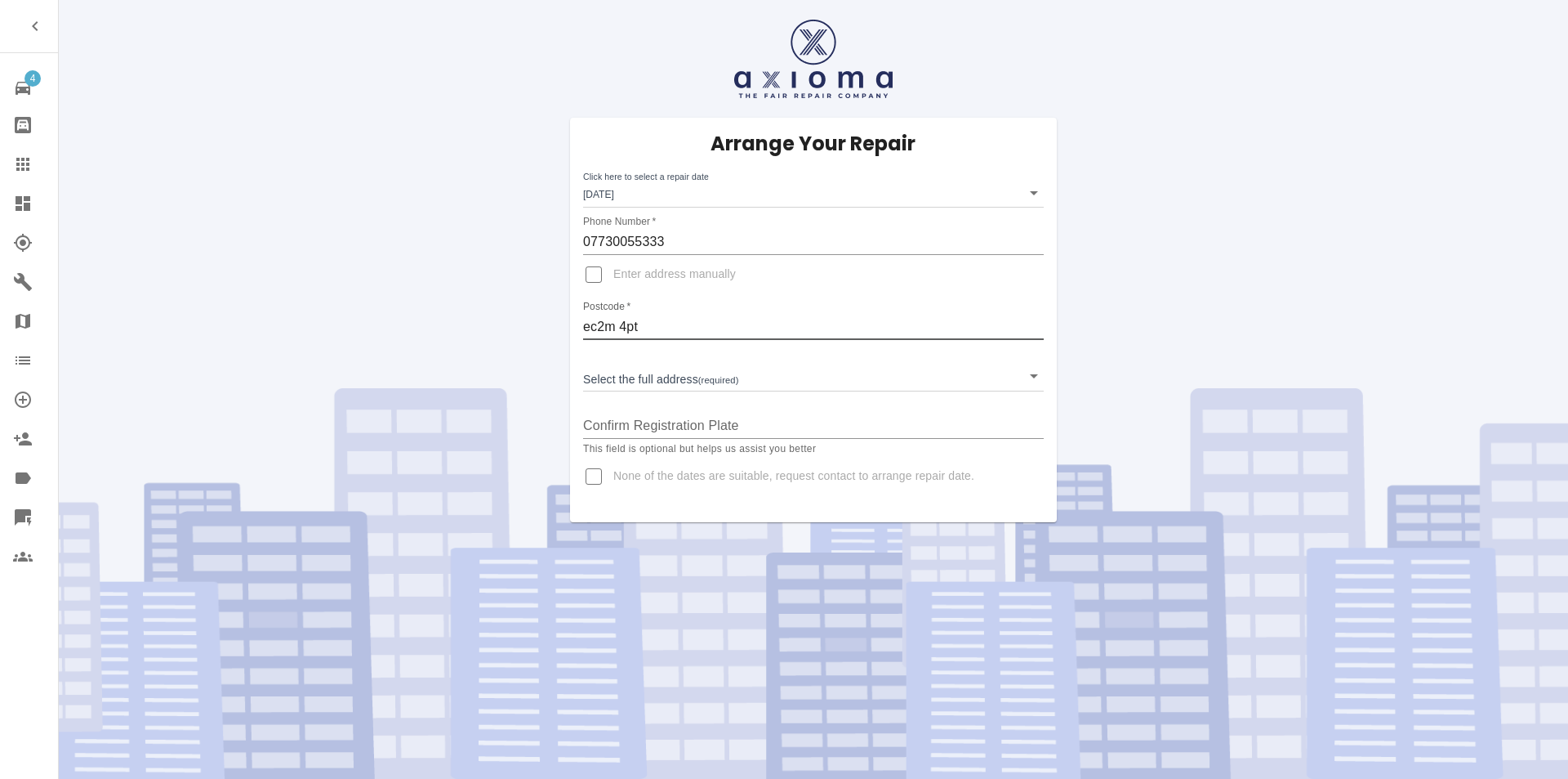
click at [663, 332] on input "ec2m 4pt" at bounding box center [813, 327] width 461 height 26
click at [649, 369] on body "4 Repair home Bodyshop home Claims Dashboard Explorer Garages Map Organization …" at bounding box center [784, 389] width 1568 height 779
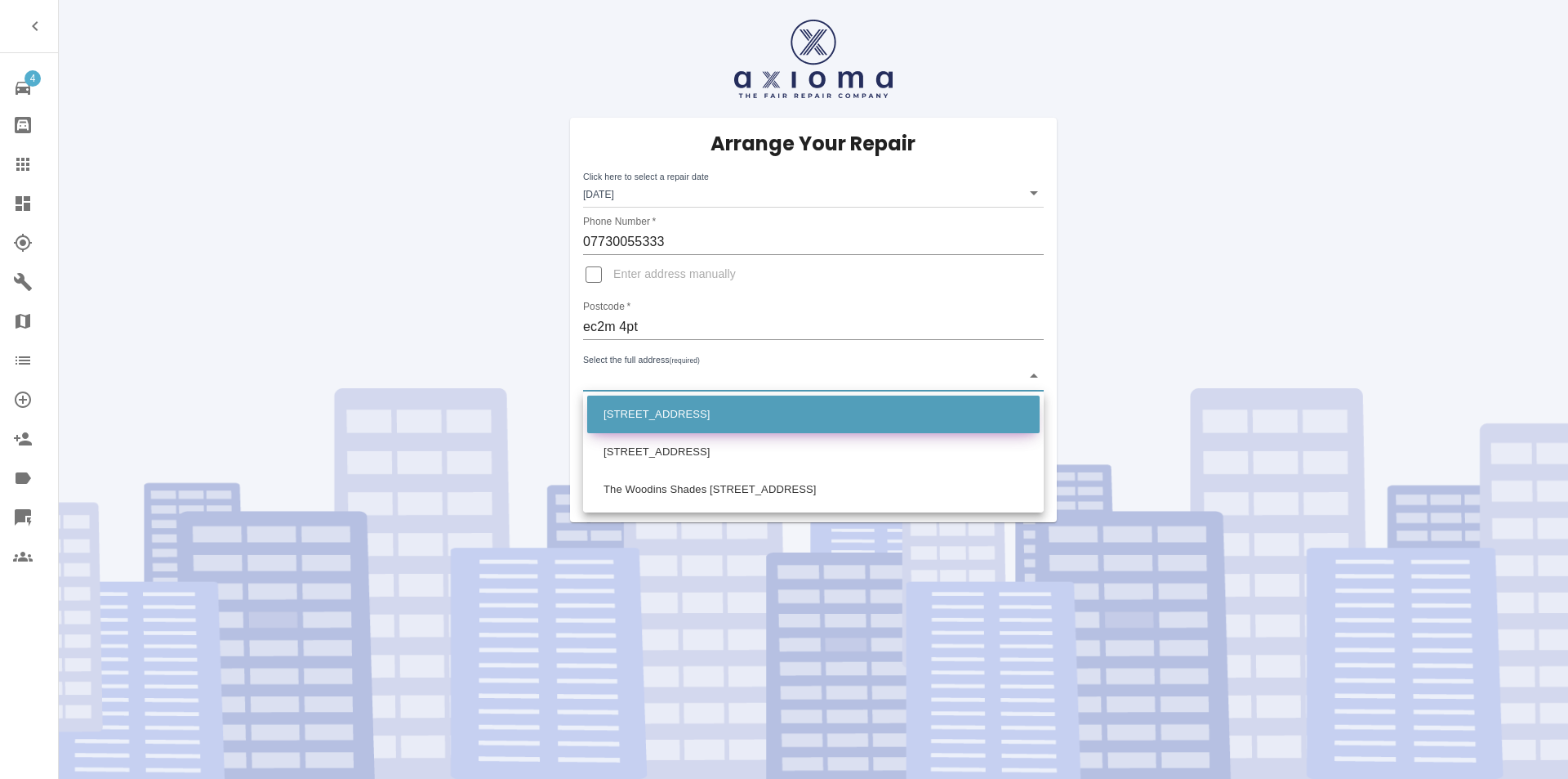
click at [644, 408] on li "212 Bishopsgate London" at bounding box center [813, 414] width 452 height 37
type input "212 Bishopsgate London"
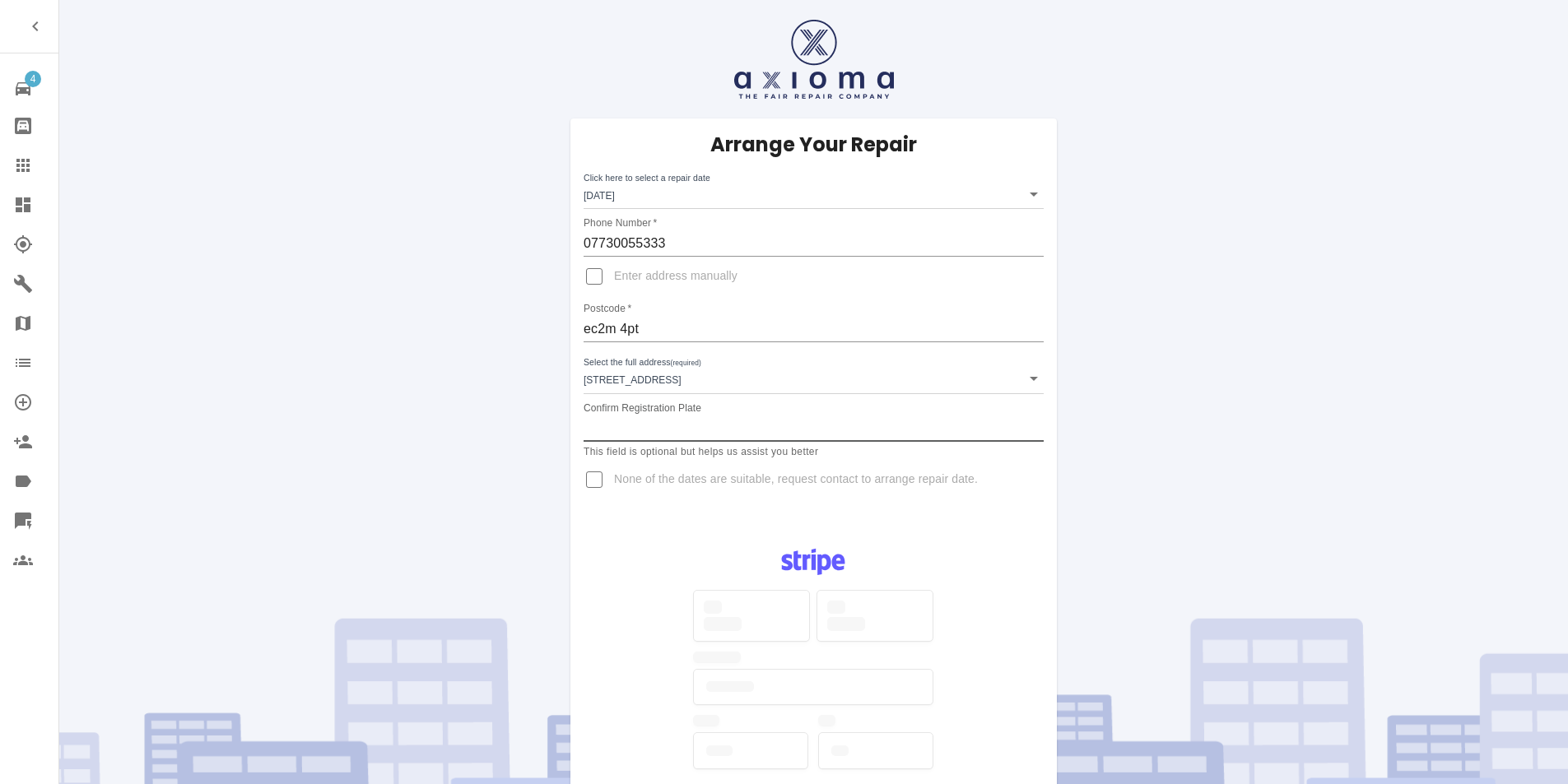
click at [669, 433] on input "Confirm Registration Plate" at bounding box center [814, 428] width 460 height 26
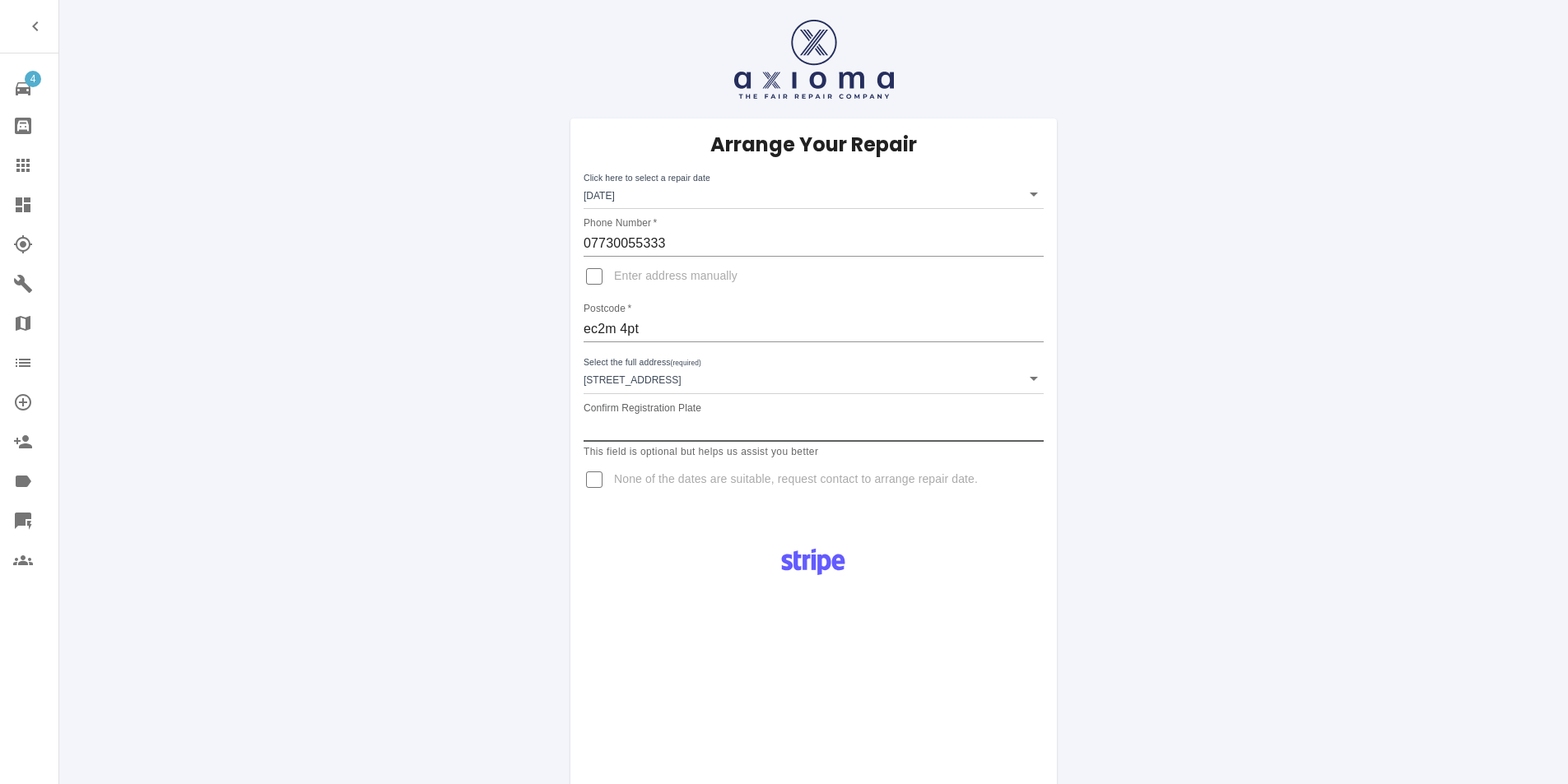
click at [598, 531] on div "Pay £38 Booking Fee" at bounding box center [813, 783] width 461 height 515
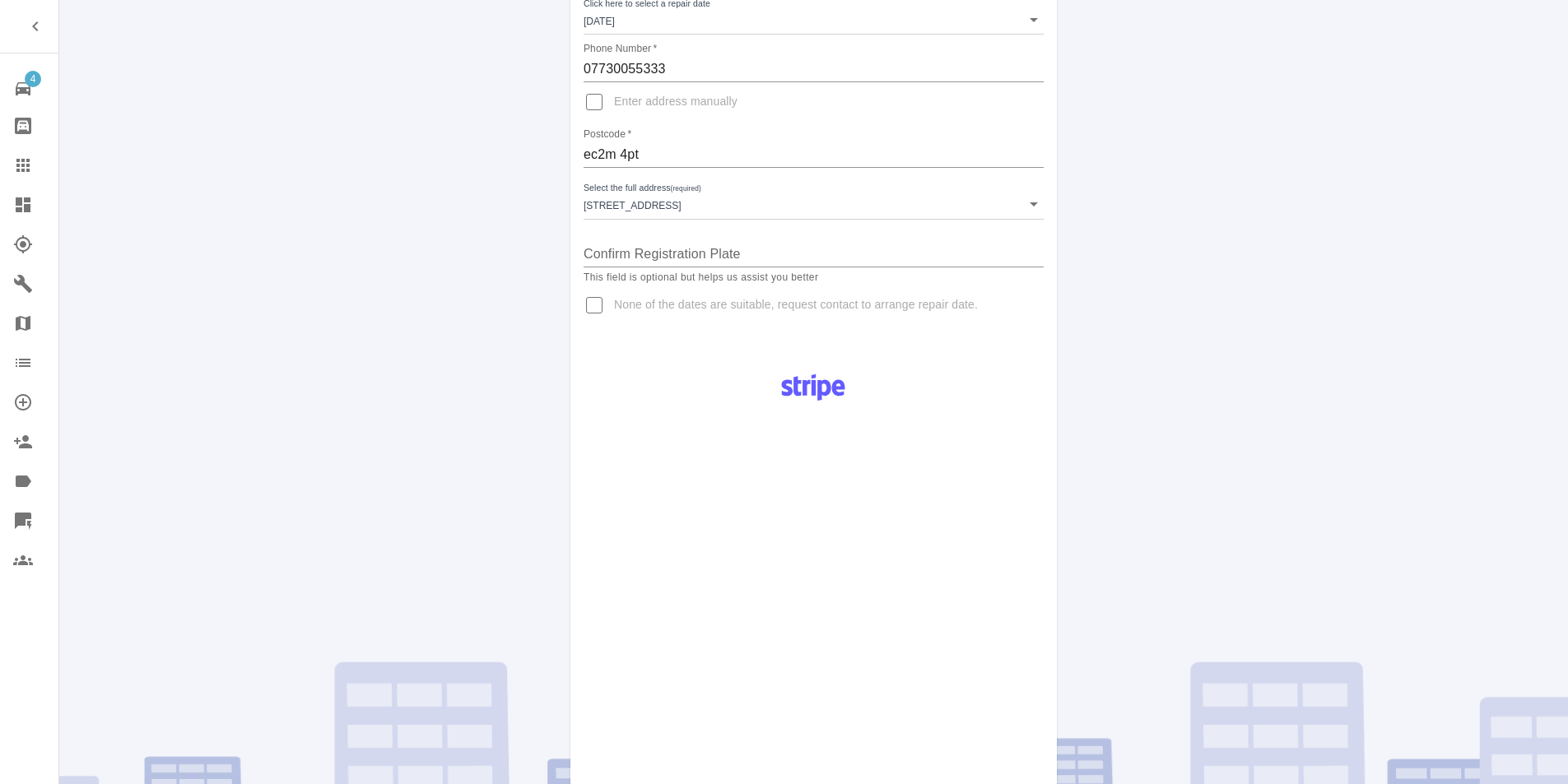
scroll to position [329, 0]
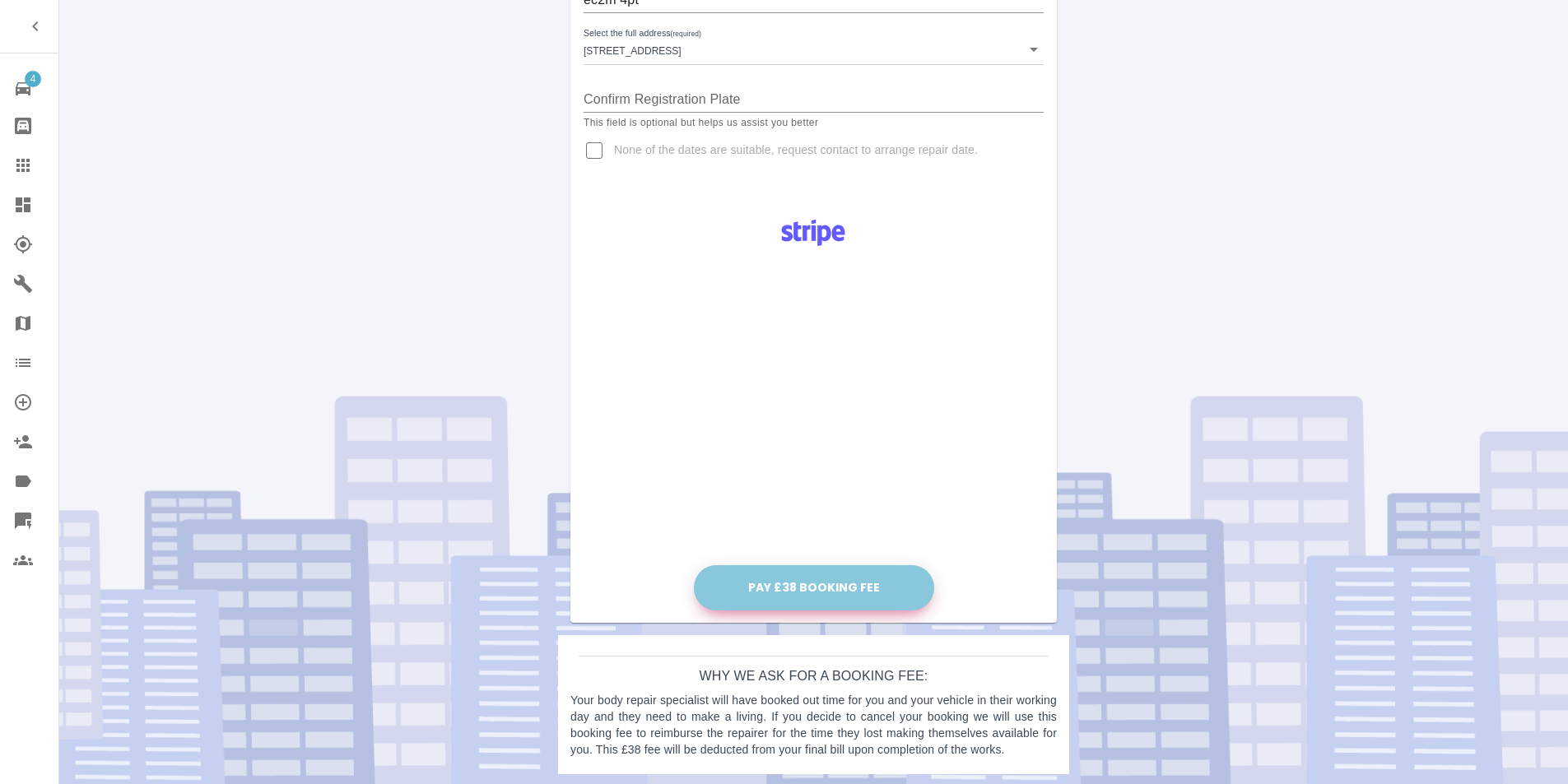
click at [824, 580] on button "Pay £38 Booking Fee" at bounding box center [814, 587] width 240 height 45
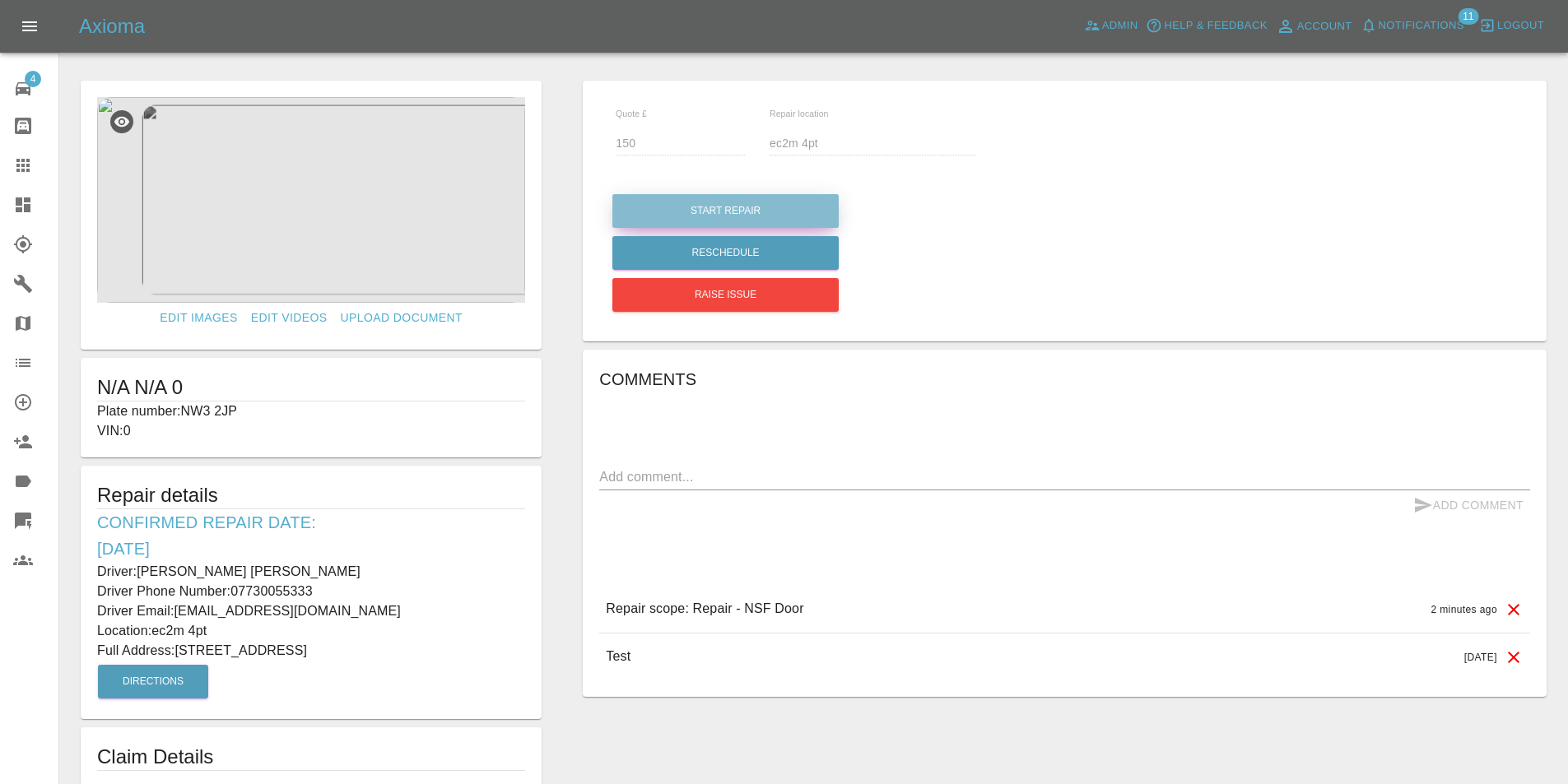
click at [727, 207] on button "Start Repair" at bounding box center [725, 211] width 226 height 34
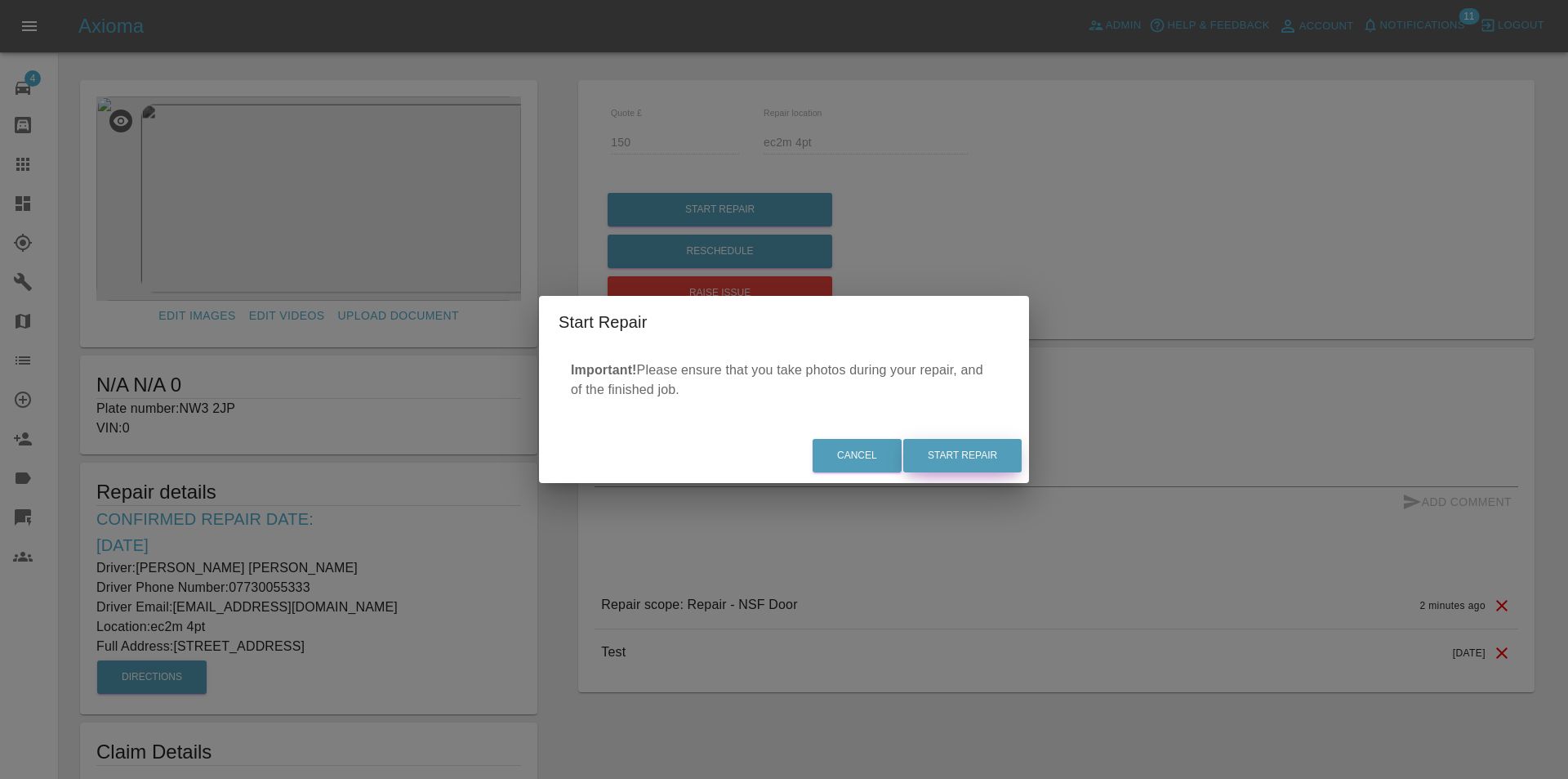
click at [922, 449] on button "Start Repair" at bounding box center [962, 455] width 118 height 34
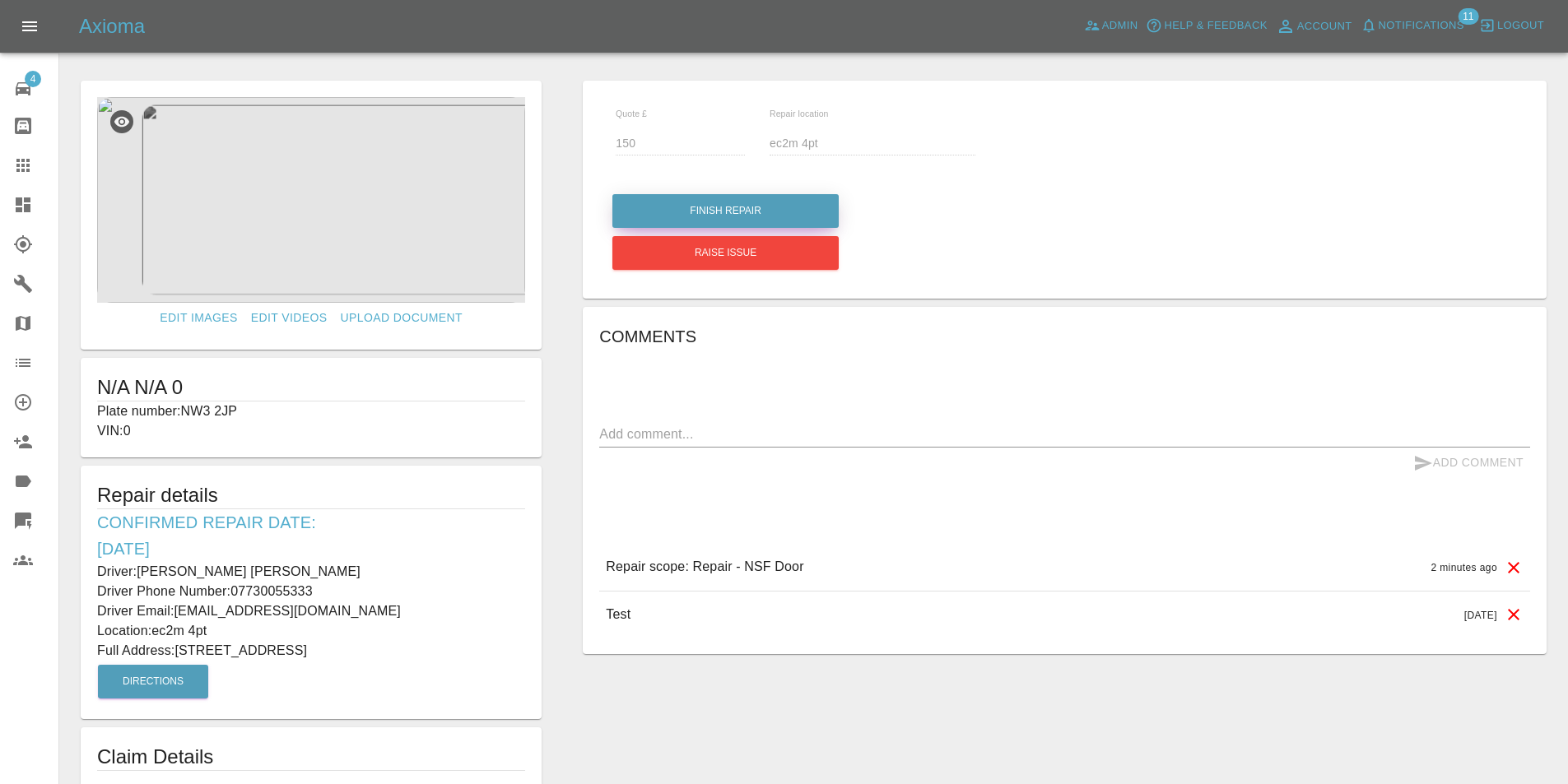
click at [742, 202] on button "Finish Repair" at bounding box center [725, 211] width 226 height 34
click at [736, 208] on button "Finish Repair" at bounding box center [725, 211] width 226 height 34
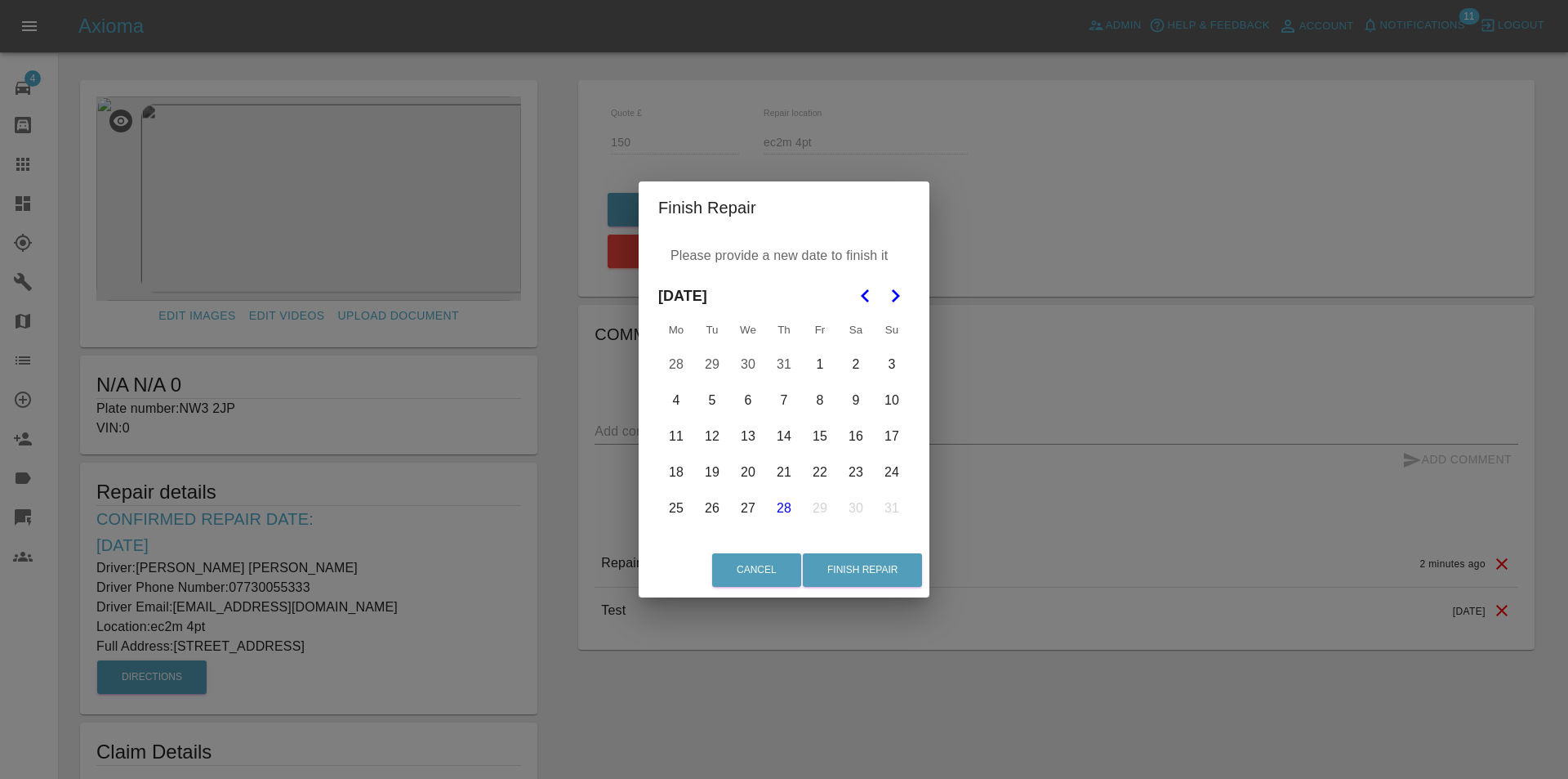
click at [793, 512] on button "28" at bounding box center [784, 508] width 35 height 35
click at [855, 573] on button "Finish Repair" at bounding box center [862, 570] width 119 height 34
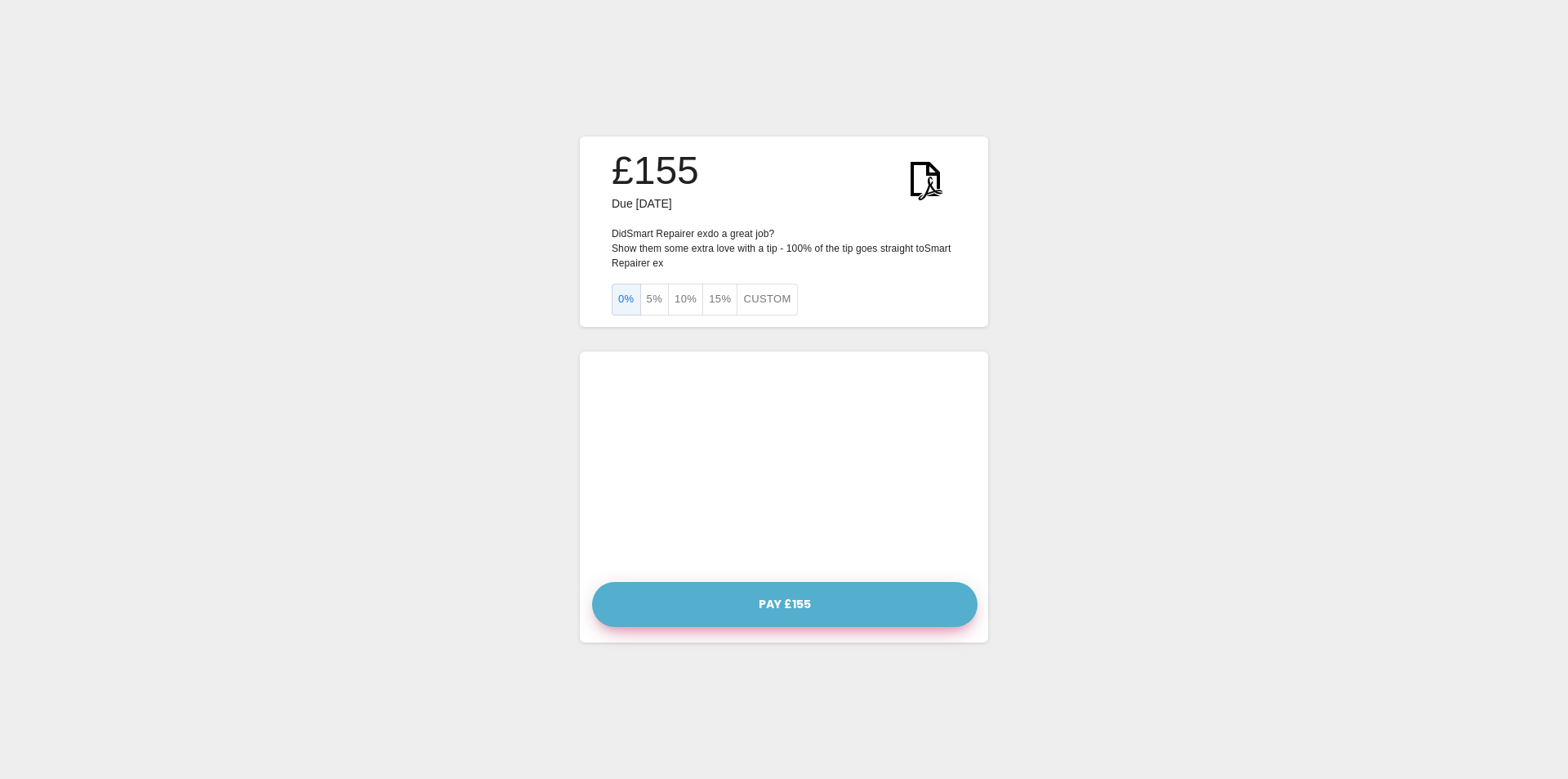
click at [785, 591] on button "Pay £155" at bounding box center [785, 604] width 386 height 45
